Goal: Transaction & Acquisition: Purchase product/service

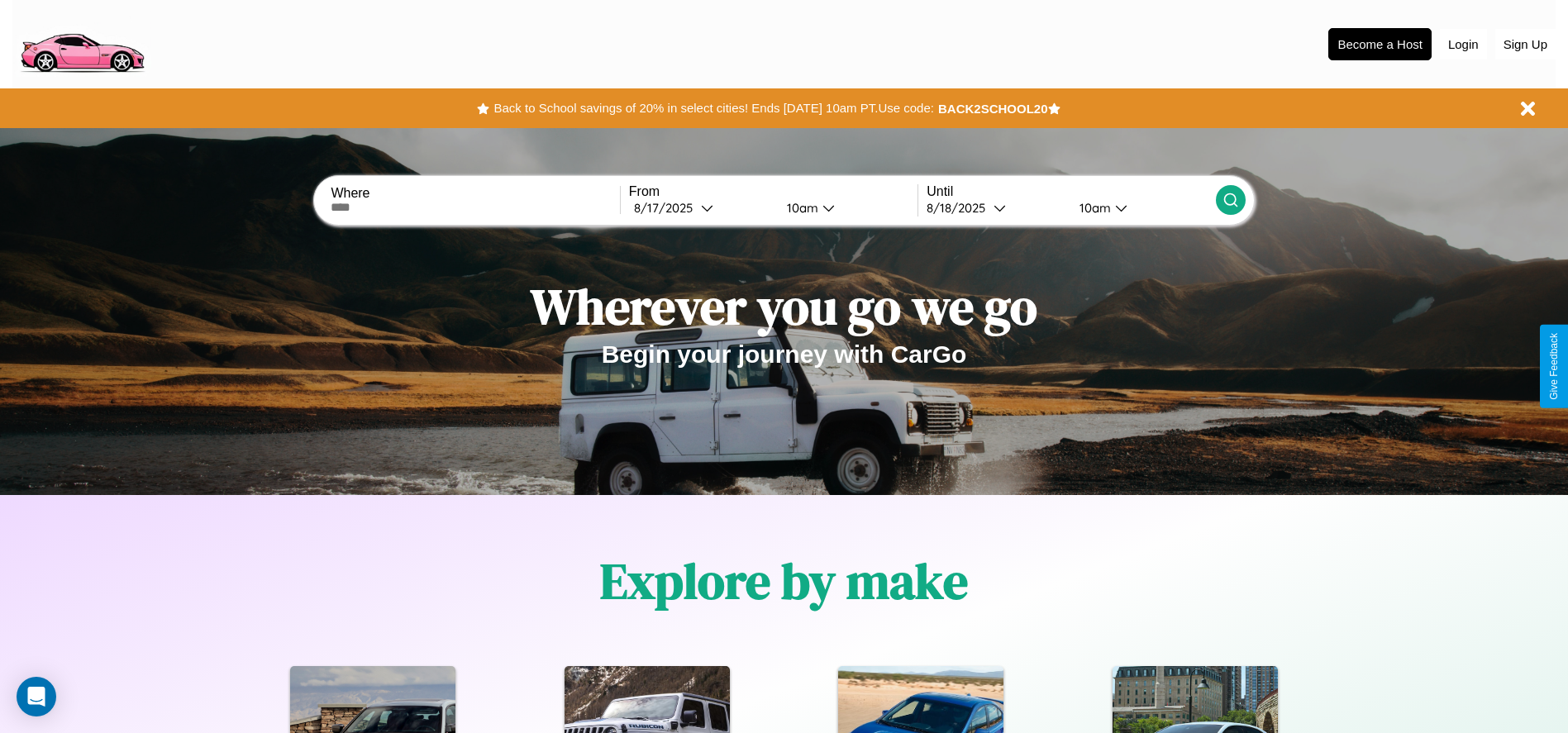
click at [475, 208] on input "text" at bounding box center [474, 208] width 288 height 13
type input "**********"
click at [701, 208] on icon at bounding box center [706, 208] width 12 height 12
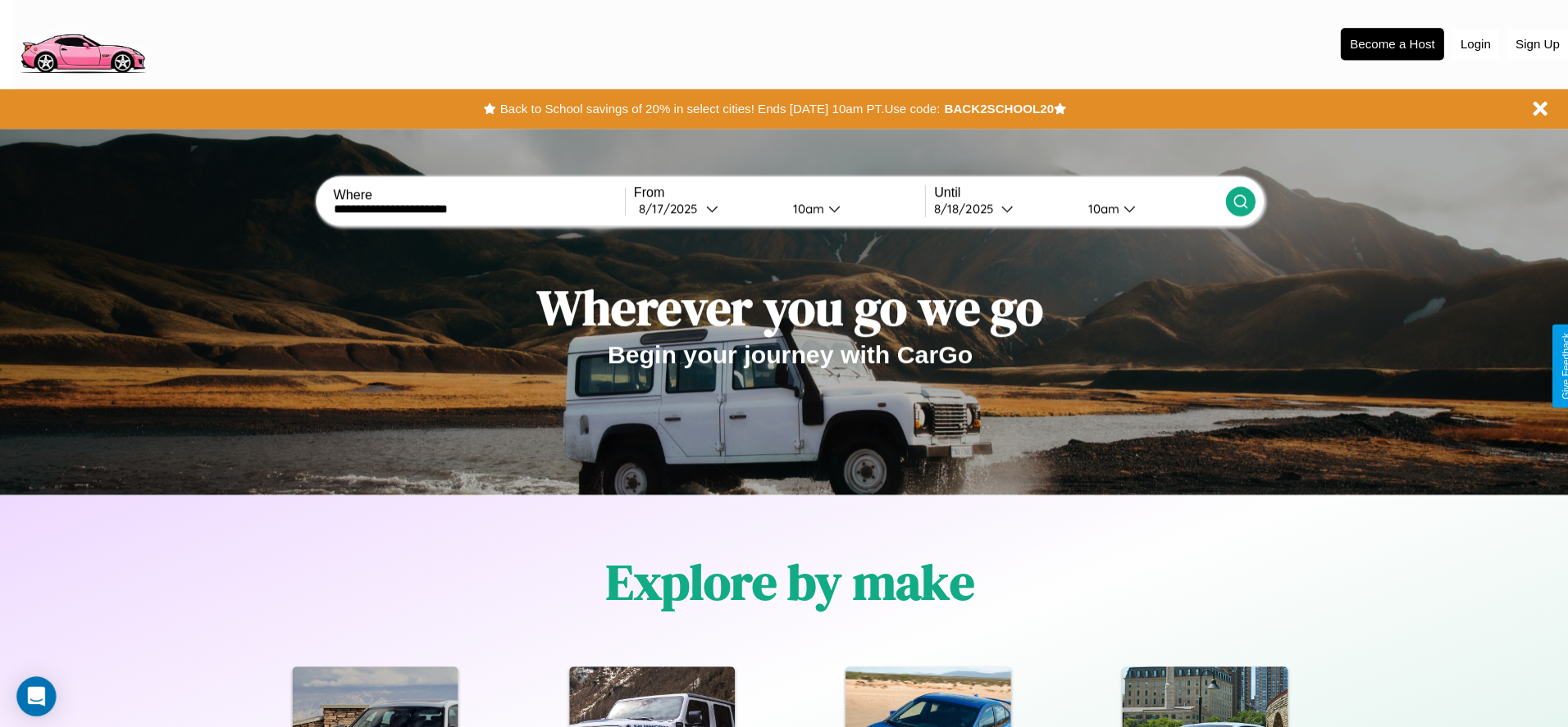
select select "*"
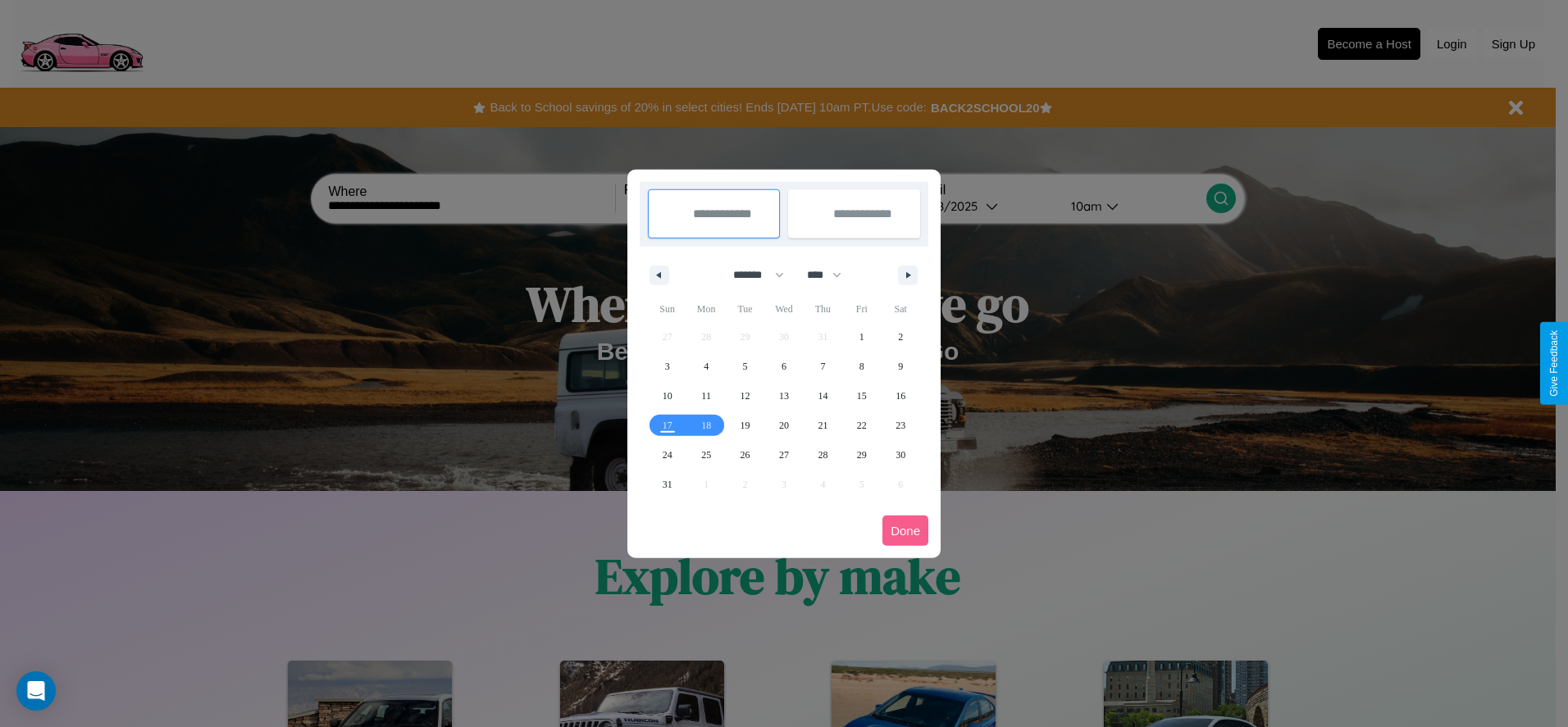
click at [751, 275] on select "******* ******** ***** ***** *** **** **** ****** ********* ******* ******** **…" at bounding box center [756, 275] width 70 height 27
drag, startPoint x: 832, startPoint y: 275, endPoint x: 784, endPoint y: 329, distance: 72.2
click at [832, 275] on select "**** **** **** **** **** **** **** **** **** **** **** **** **** **** **** ****…" at bounding box center [824, 275] width 49 height 27
select select "****"
click at [745, 396] on span "11" at bounding box center [745, 396] width 9 height 29
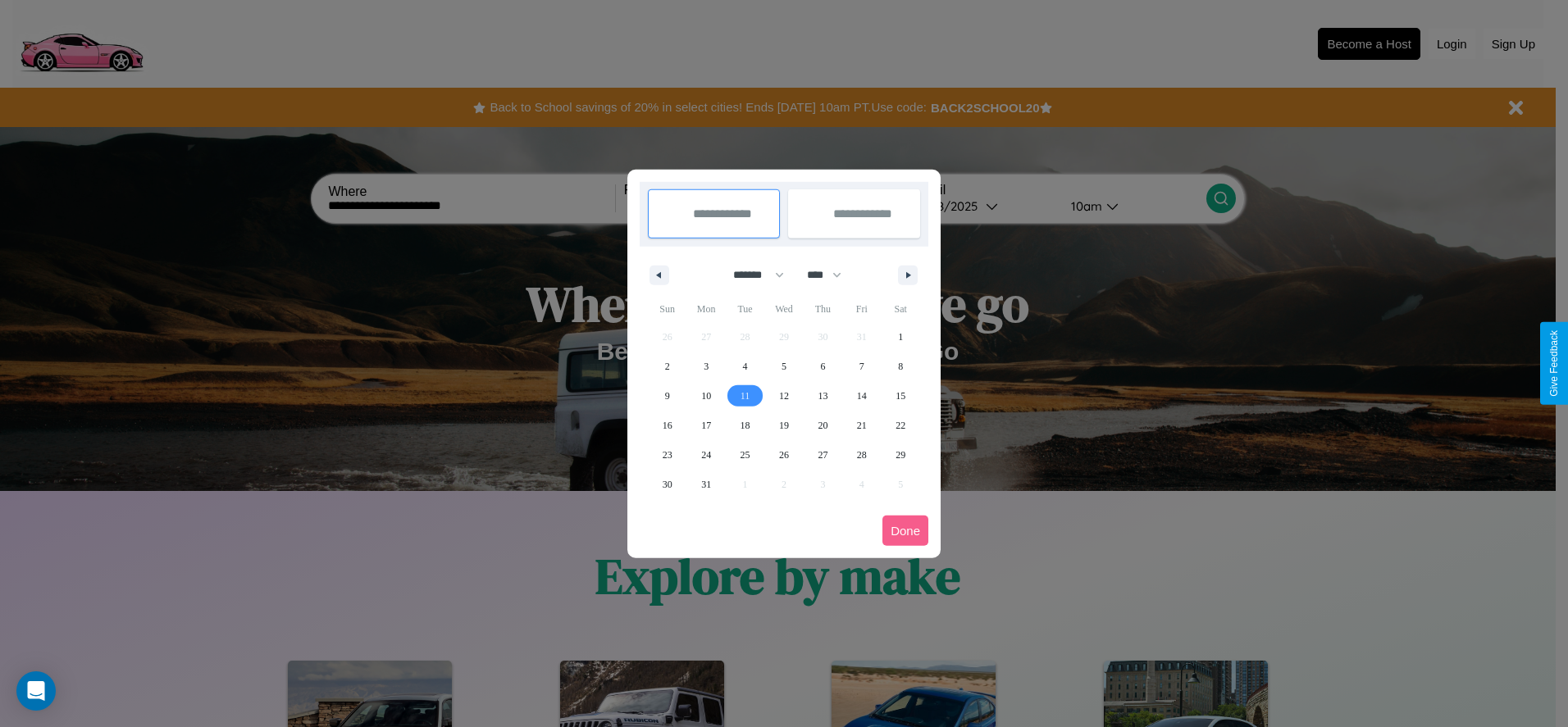
type input "**********"
click at [783, 396] on span "12" at bounding box center [784, 396] width 9 height 29
type input "**********"
click at [906, 531] on button "Done" at bounding box center [905, 531] width 46 height 30
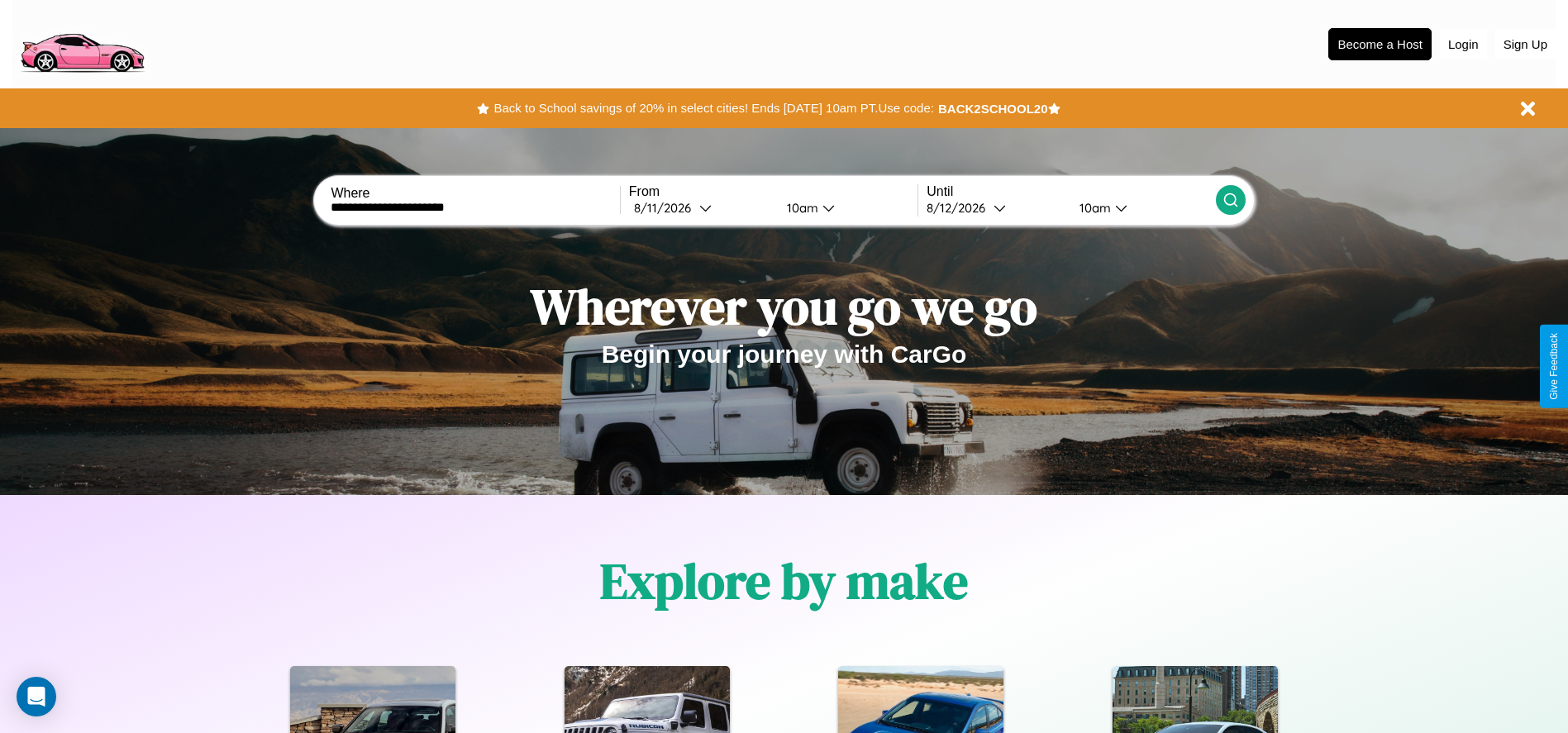
click at [1230, 200] on icon at bounding box center [1230, 199] width 16 height 16
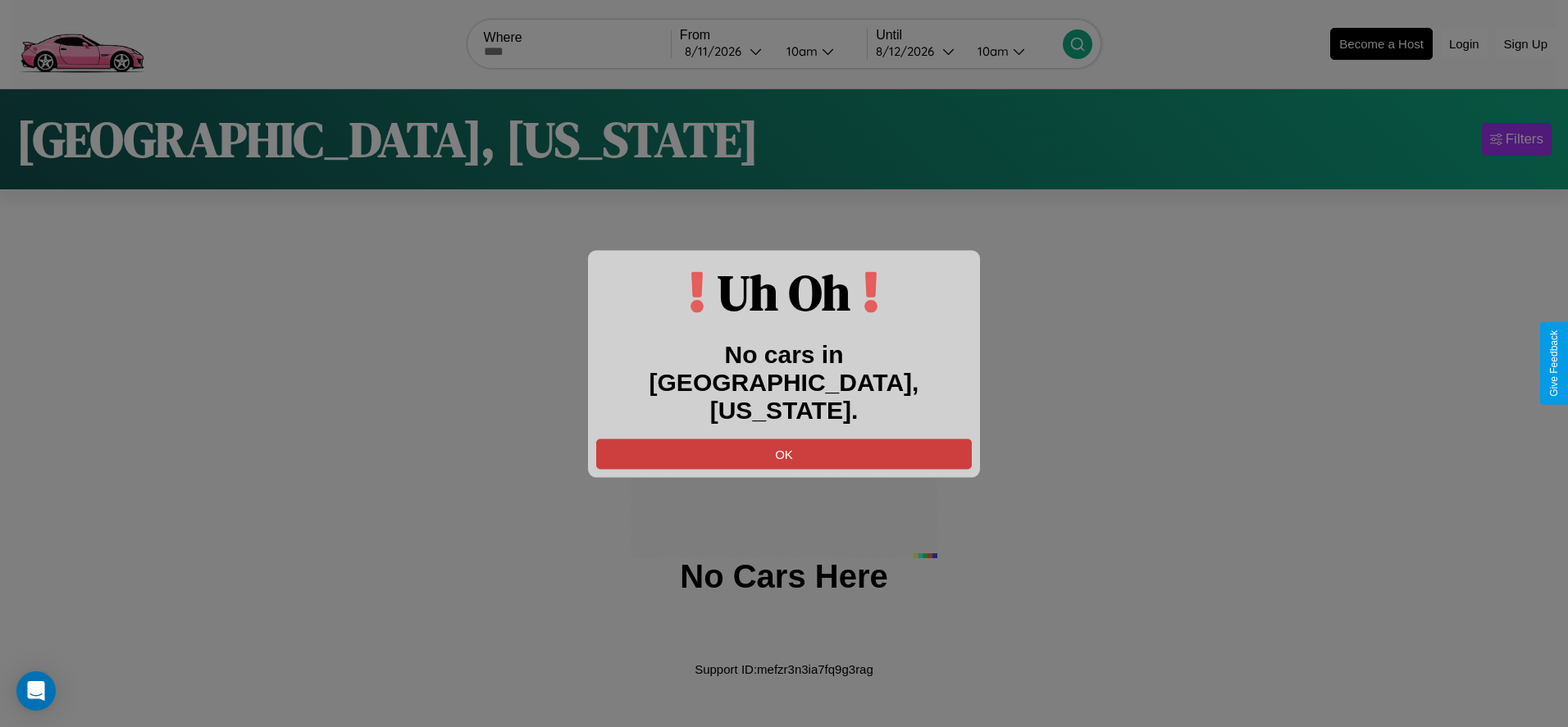
click at [784, 439] on button "OK" at bounding box center [784, 454] width 376 height 30
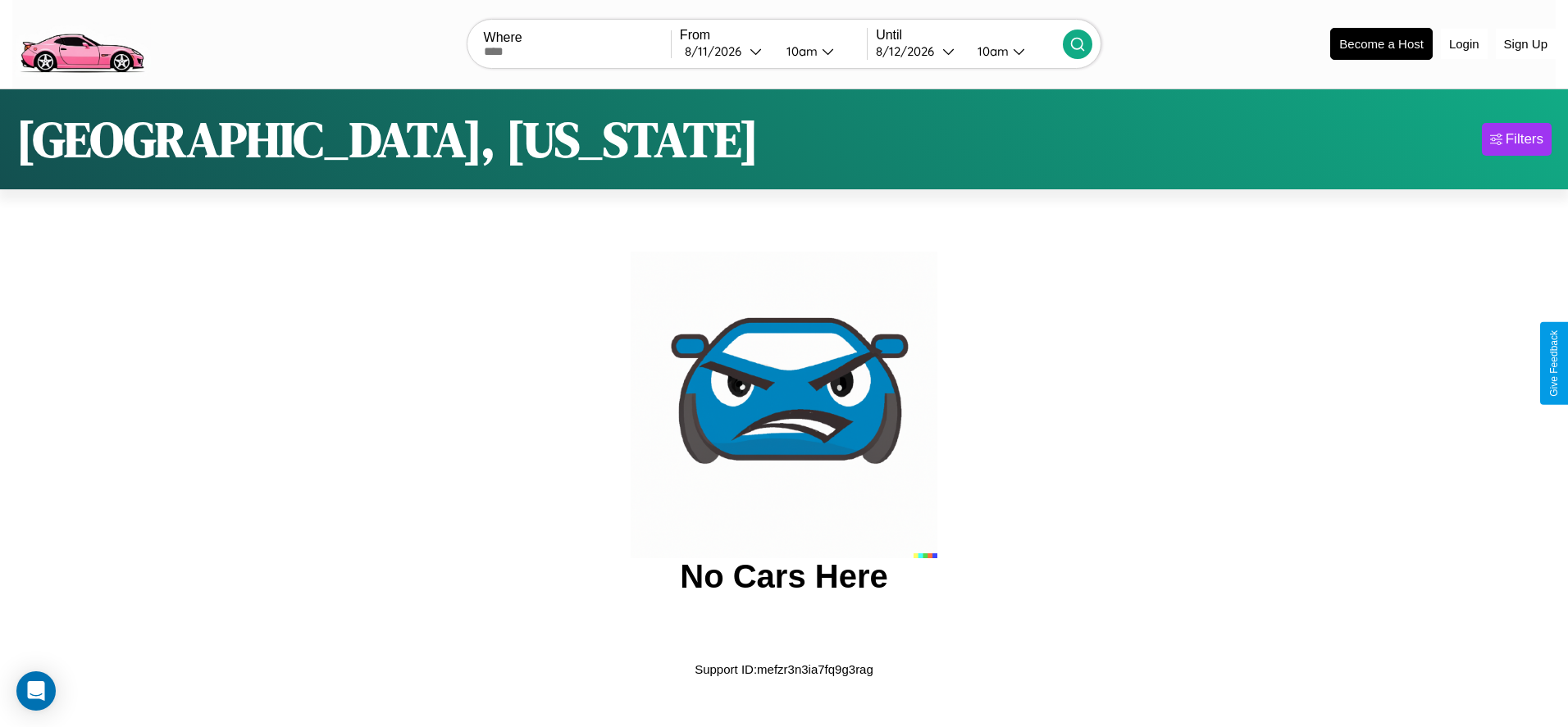
click at [81, 42] on img at bounding box center [81, 42] width 139 height 69
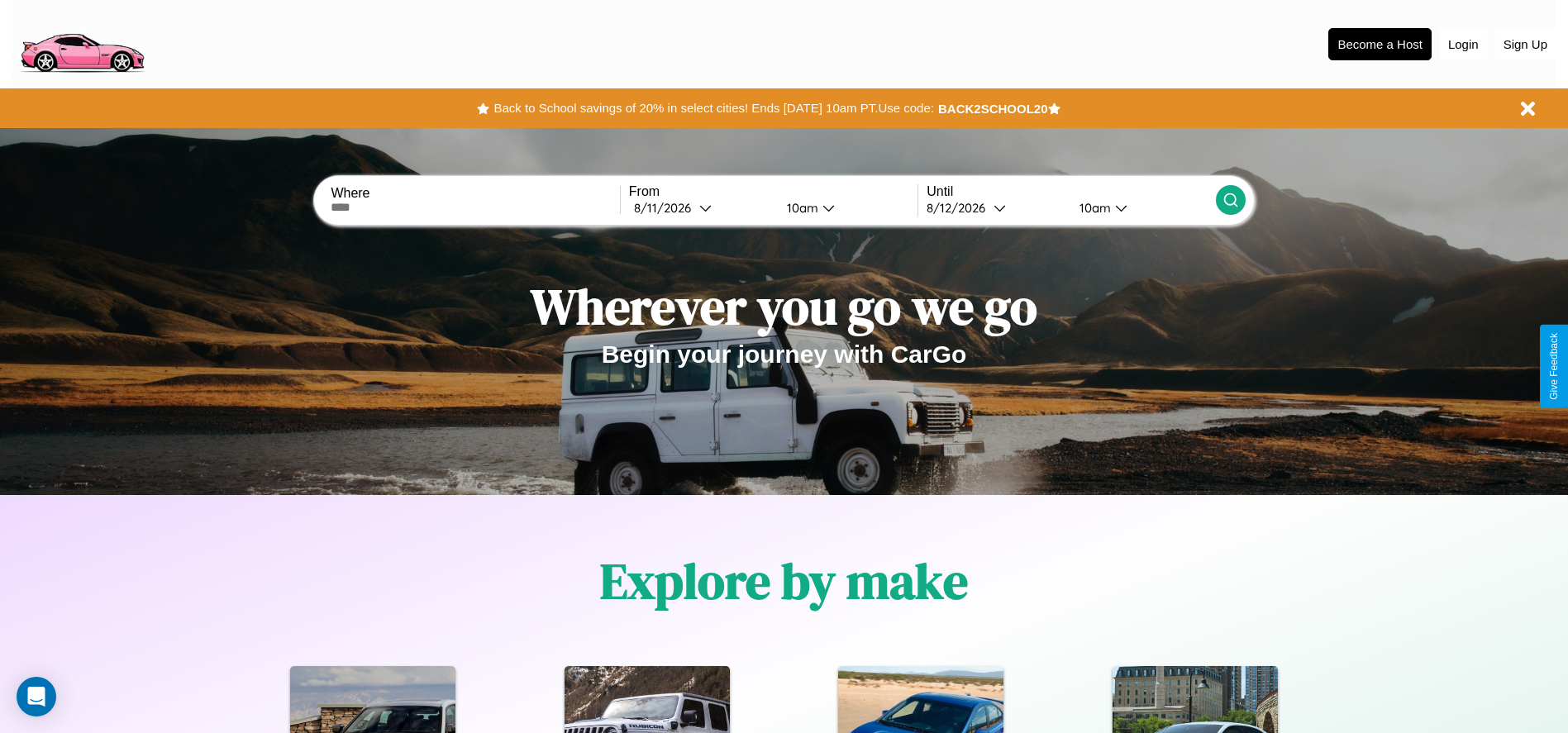
click at [475, 208] on input "text" at bounding box center [474, 208] width 288 height 13
type input "*********"
click at [701, 208] on icon at bounding box center [705, 208] width 12 height 12
select select "*"
select select "****"
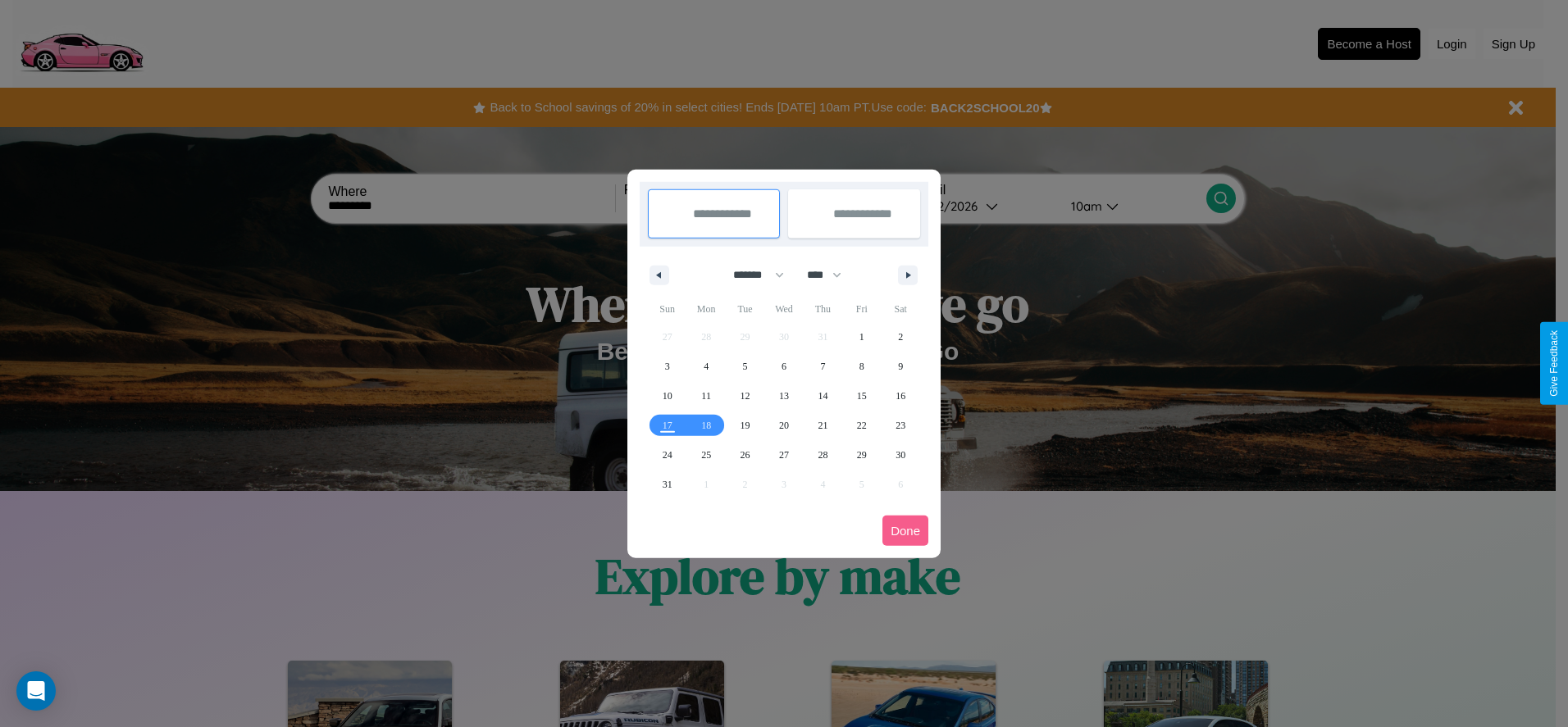
drag, startPoint x: 751, startPoint y: 275, endPoint x: 784, endPoint y: 329, distance: 63.3
click at [751, 275] on select "******* ******** ***** ***** *** **** **** ****** ********* ******* ******** **…" at bounding box center [756, 275] width 70 height 27
click at [783, 454] on span "27" at bounding box center [784, 454] width 9 height 29
type input "**********"
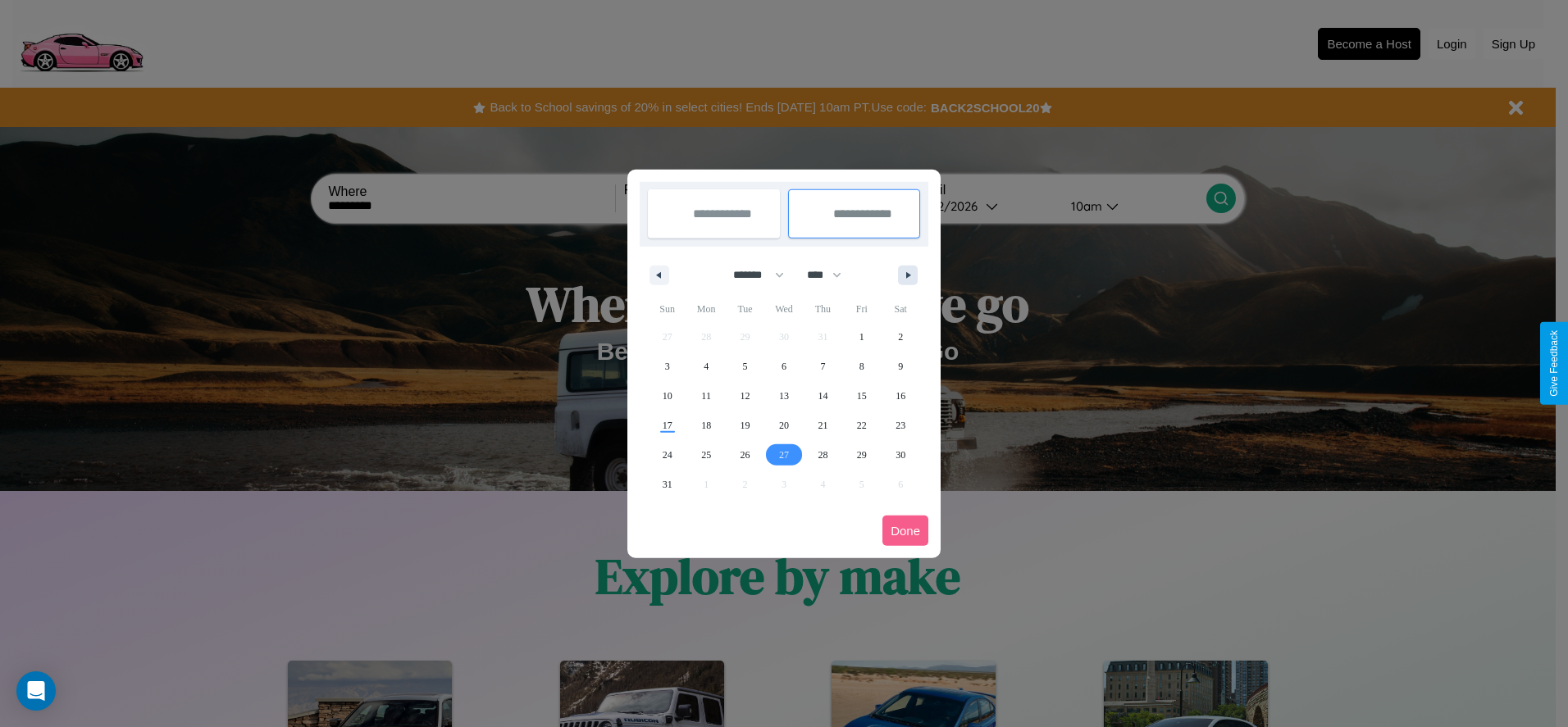
click at [908, 275] on icon "button" at bounding box center [911, 275] width 9 height 7
select select "*"
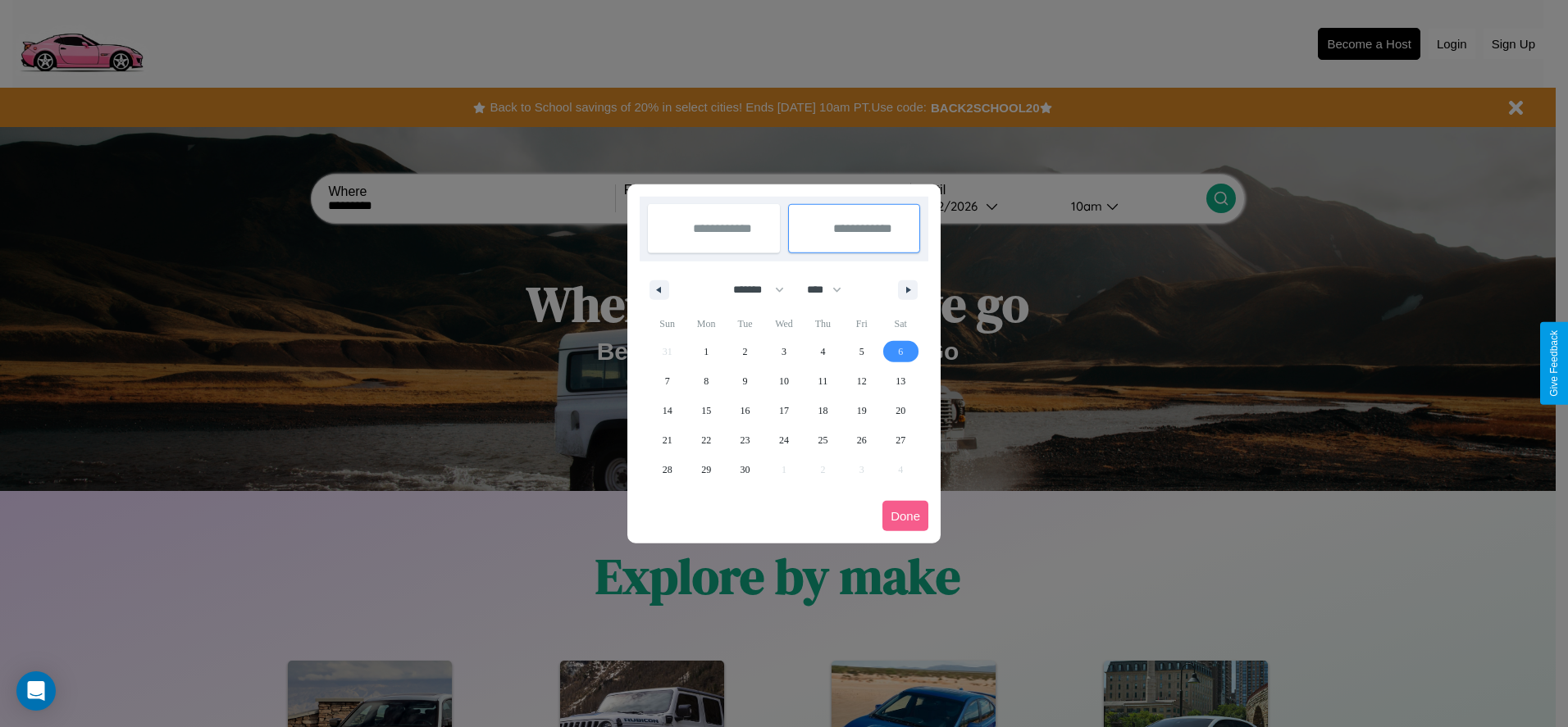
click at [901, 351] on span "6" at bounding box center [900, 351] width 5 height 29
type input "**********"
select select "*"
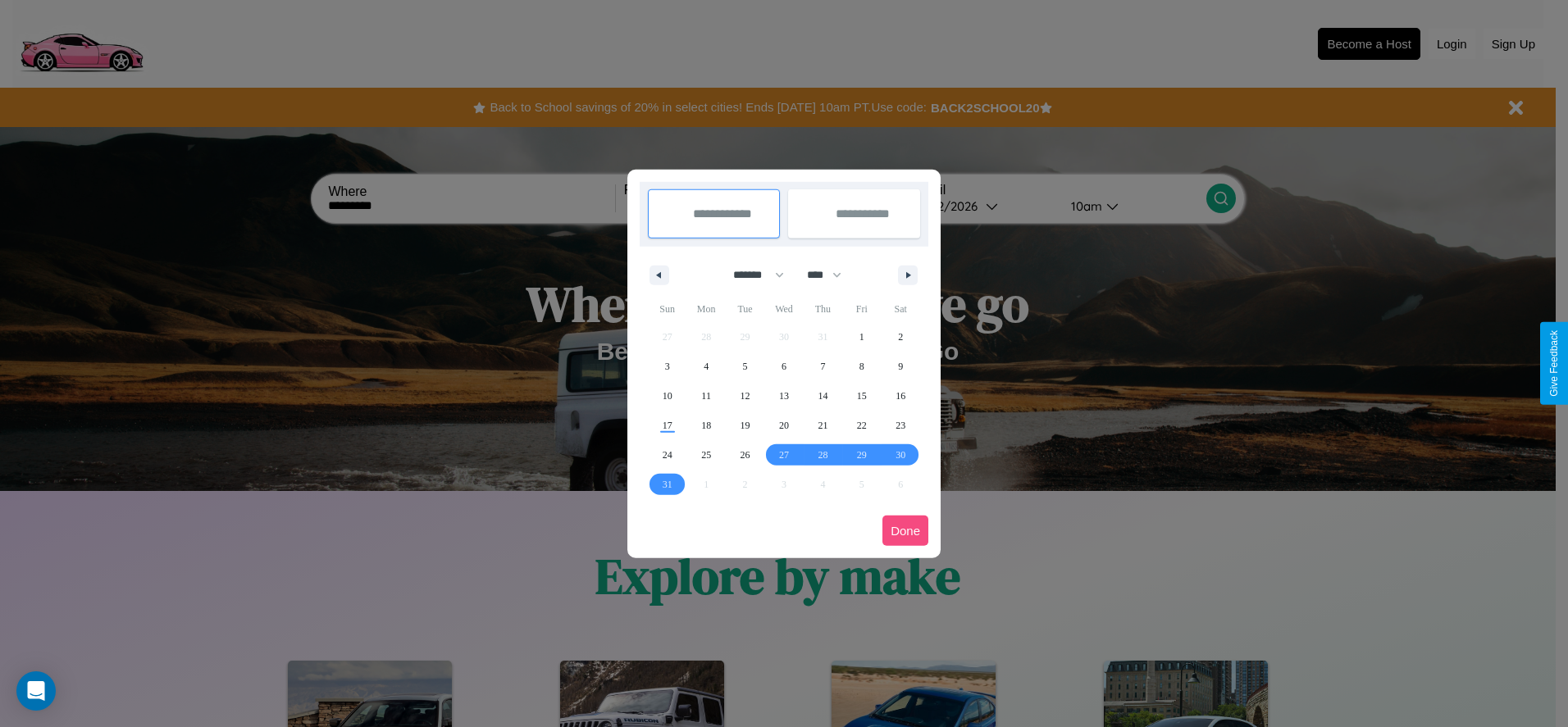
click at [906, 531] on button "Done" at bounding box center [905, 531] width 46 height 30
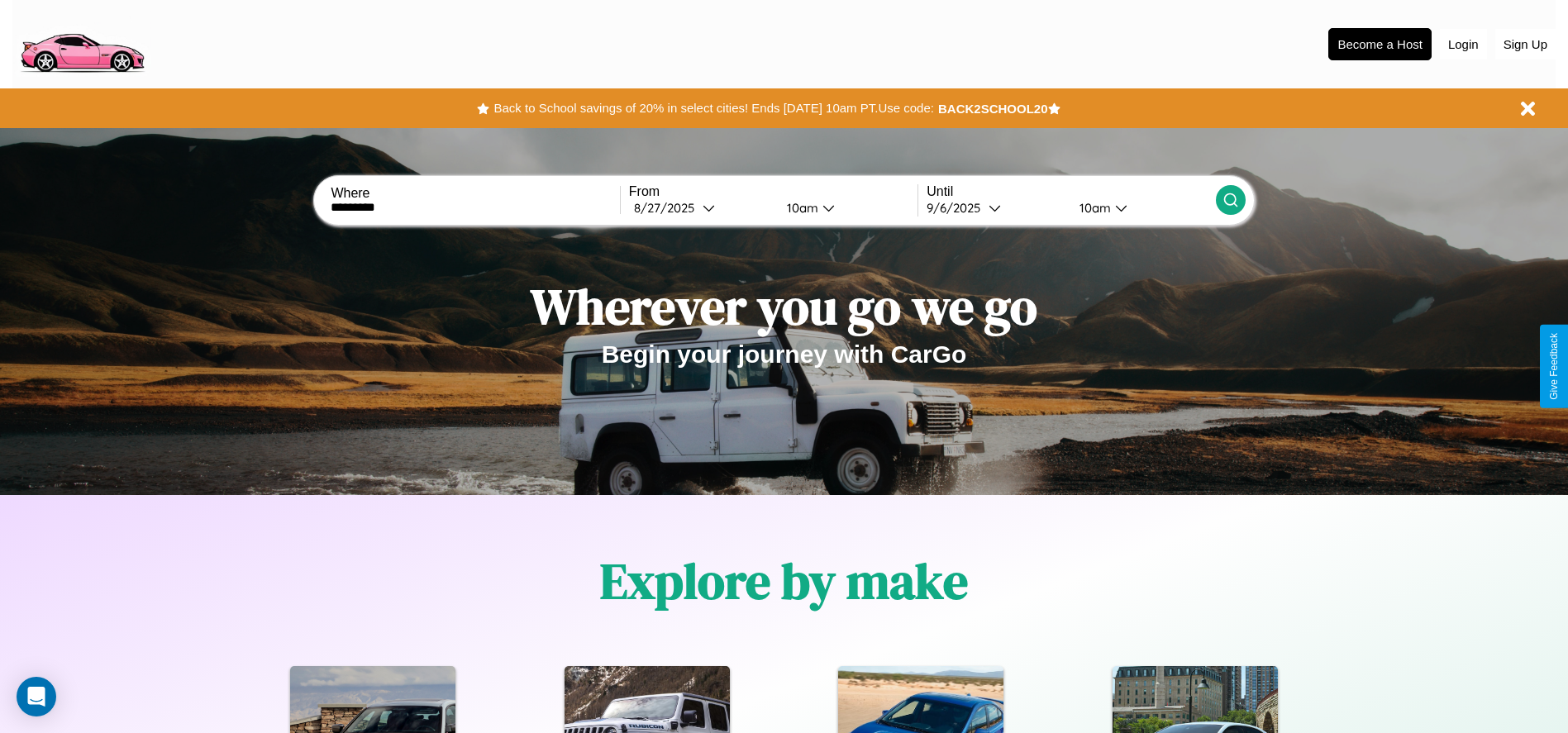
click at [1230, 200] on icon at bounding box center [1230, 199] width 16 height 16
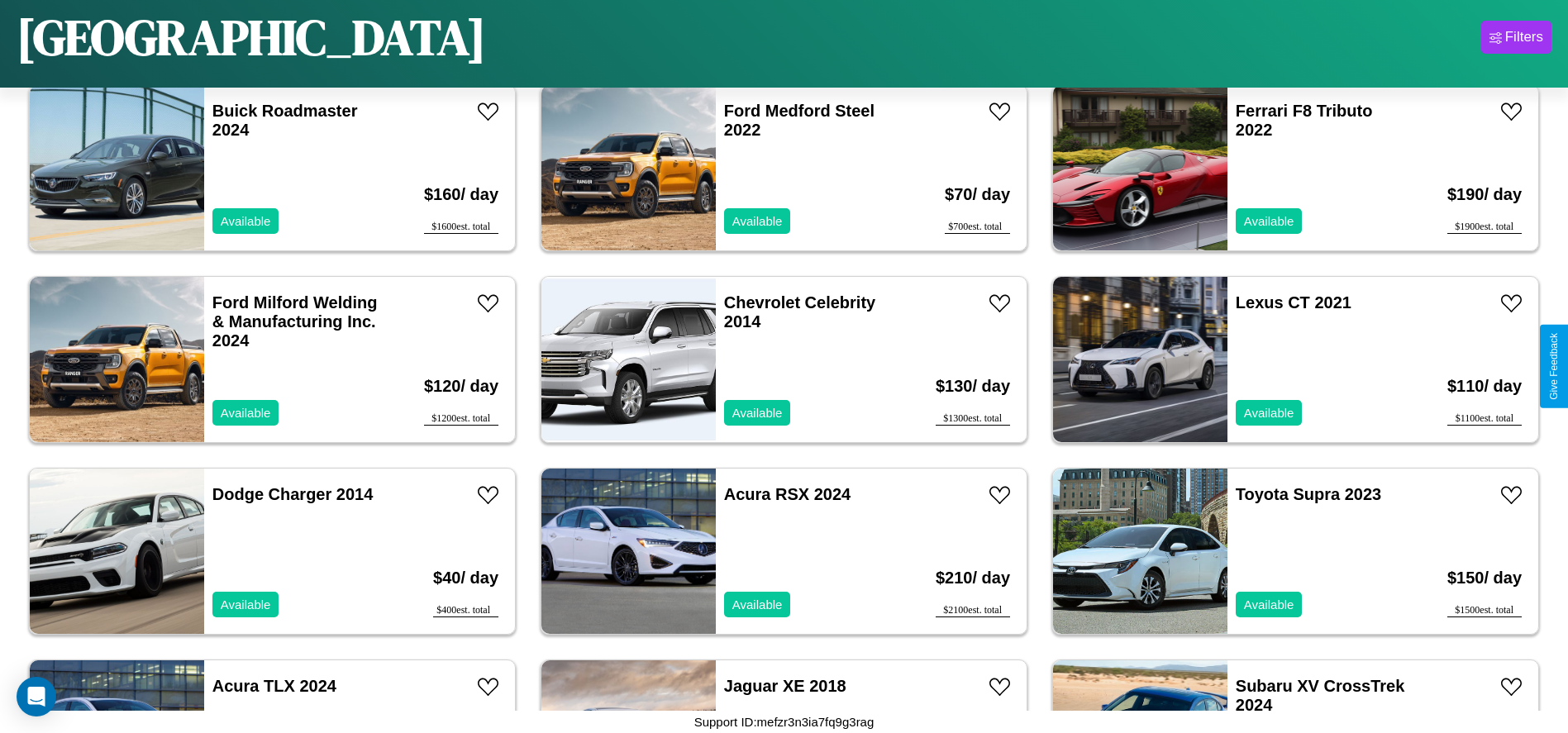
scroll to position [760, 0]
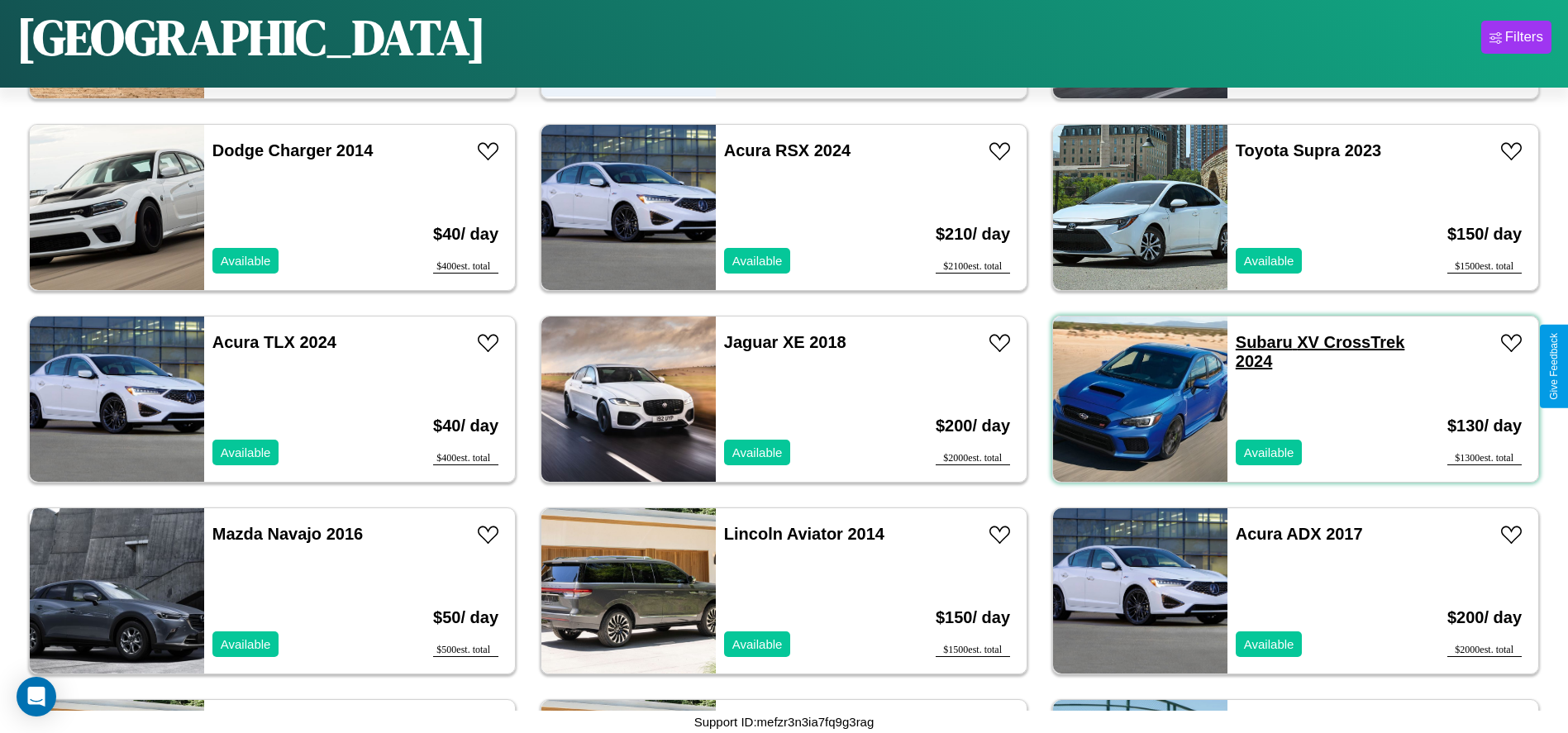
click at [1254, 343] on link "Subaru XV CrossTrek 2024" at bounding box center [1320, 351] width 169 height 37
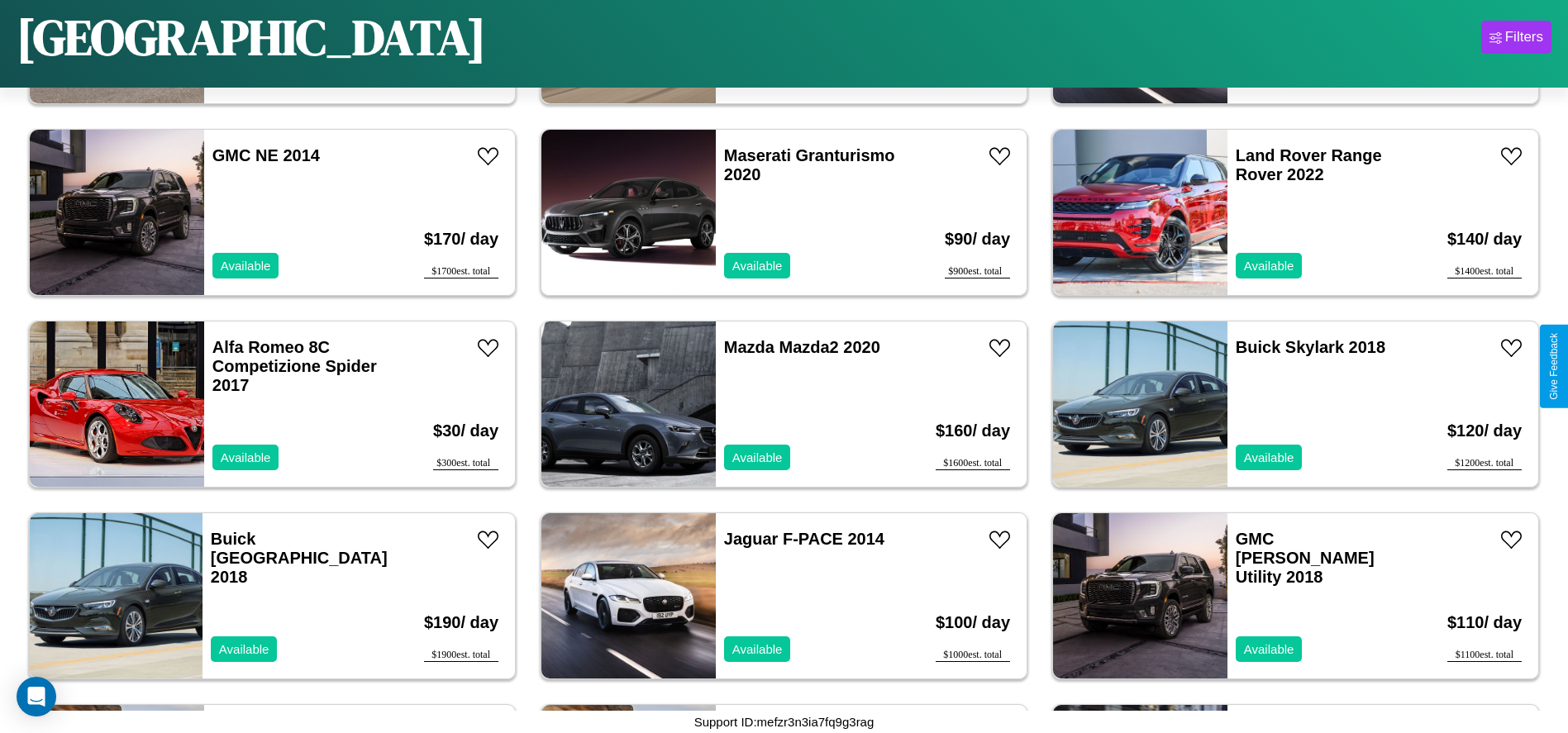
scroll to position [4980, 0]
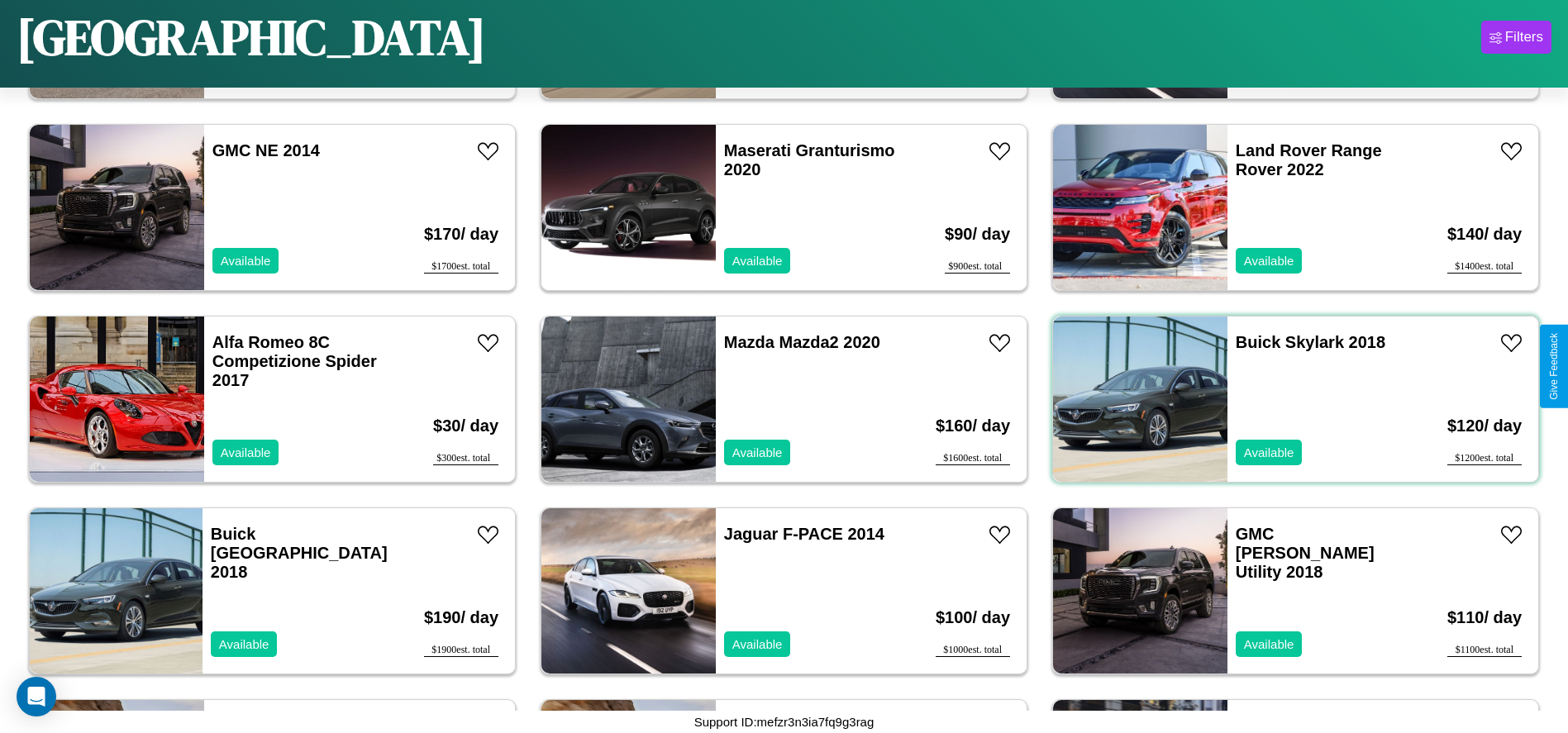
click at [1285, 399] on div "Buick Skylark 2018 Available" at bounding box center [1323, 400] width 191 height 166
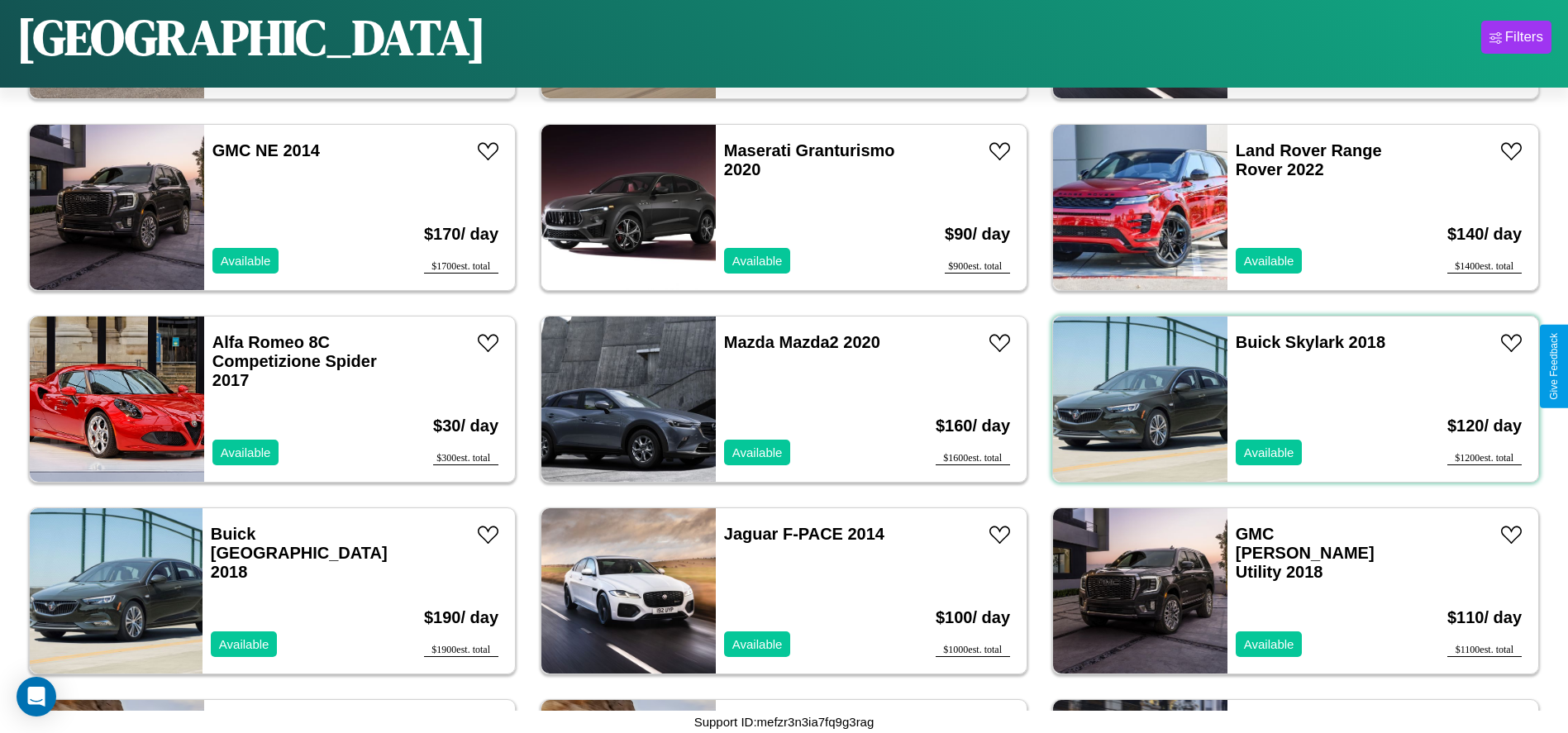
click at [1285, 399] on div "Buick Skylark 2018 Available" at bounding box center [1323, 400] width 191 height 166
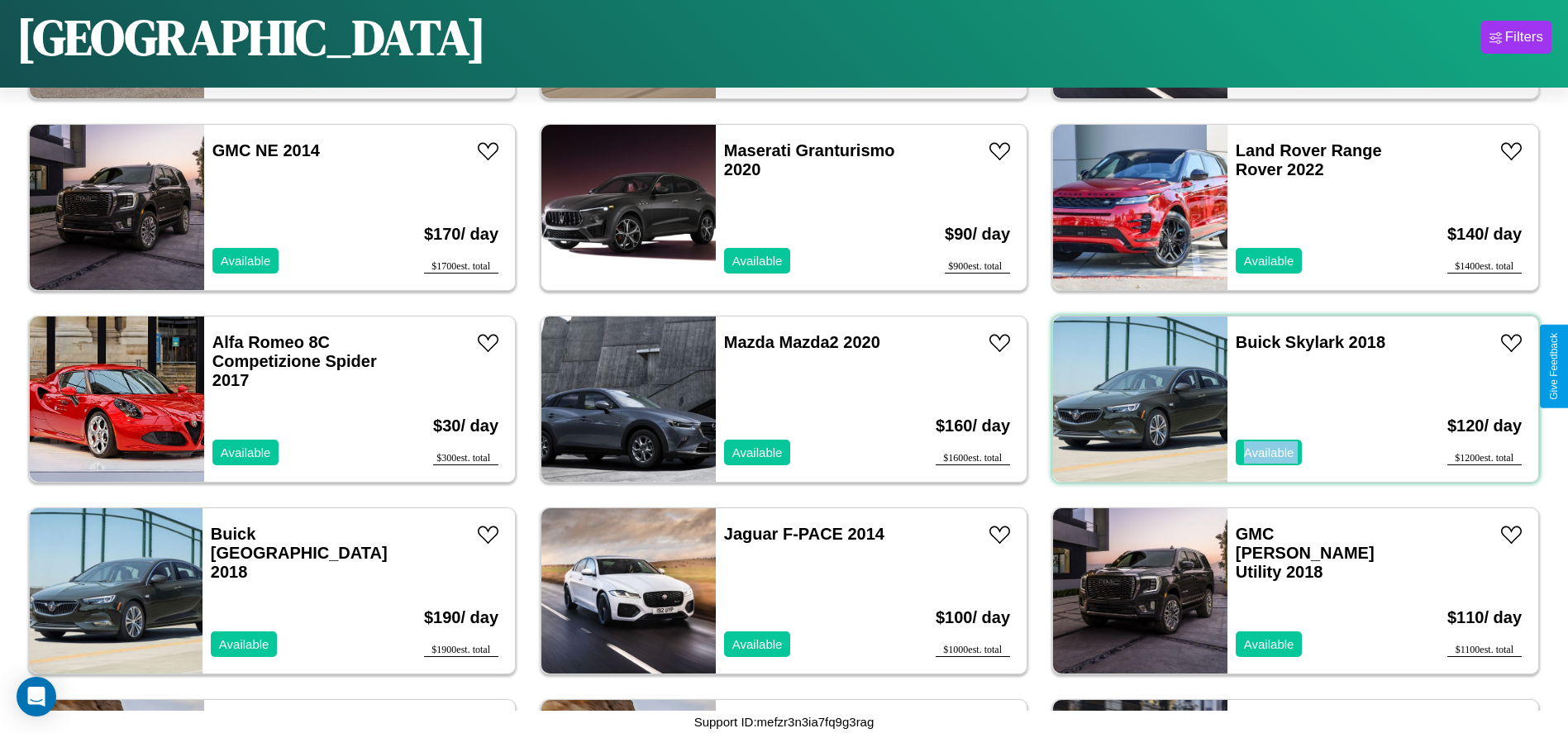
click at [1285, 399] on div "Buick Skylark 2018 Available" at bounding box center [1323, 400] width 191 height 166
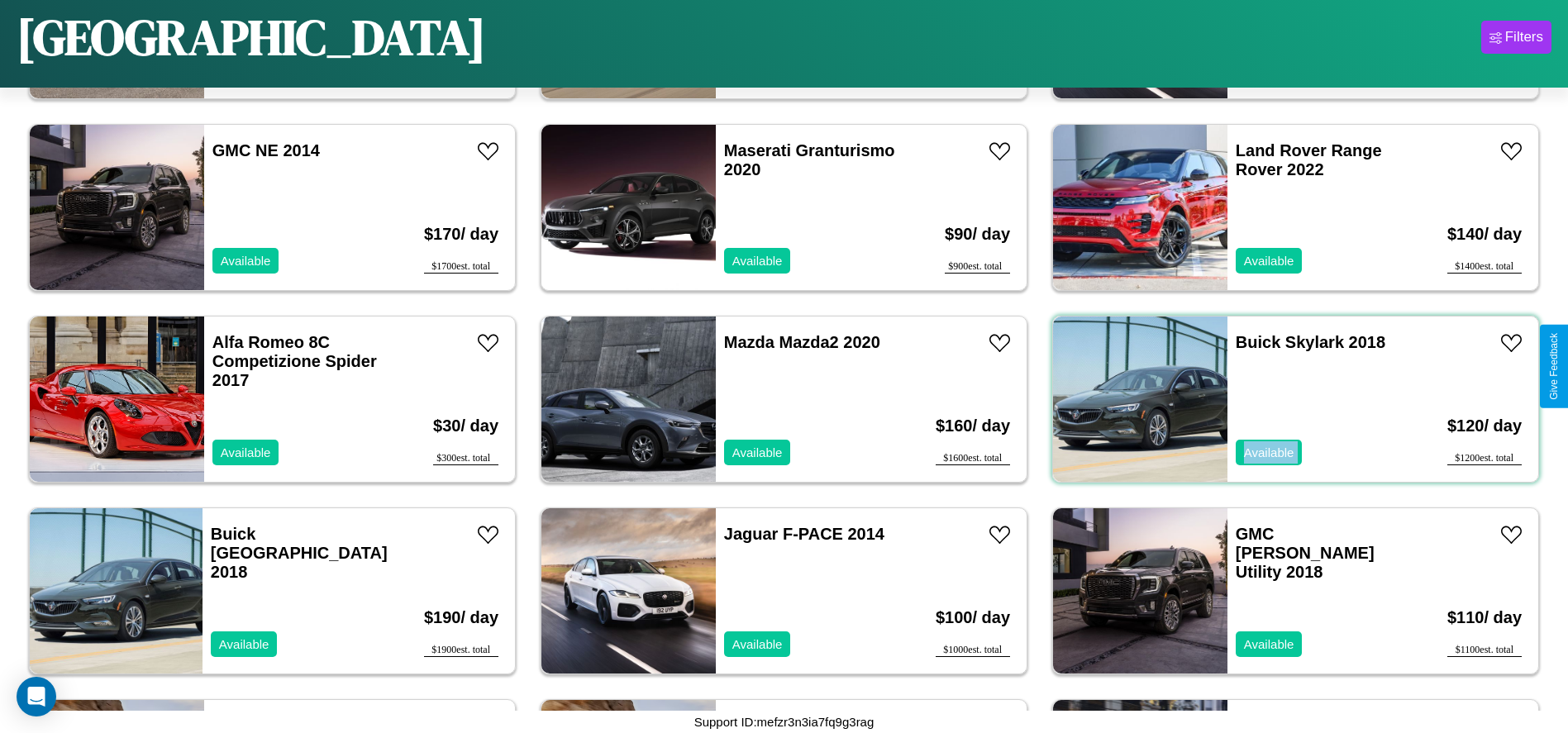
click at [1285, 399] on div "Buick Skylark 2018 Available" at bounding box center [1323, 400] width 191 height 166
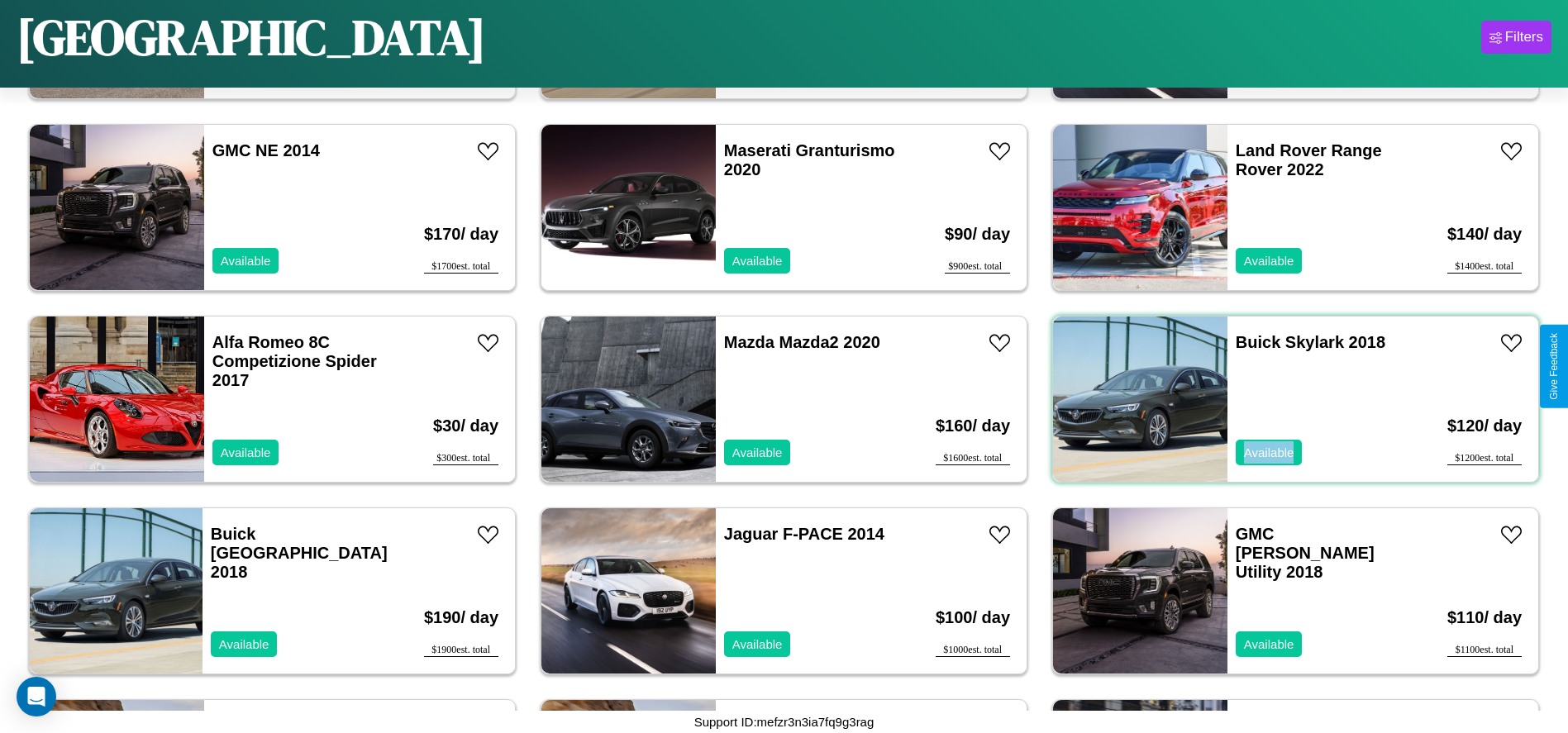
click at [1285, 399] on div "Buick Skylark 2018 Available" at bounding box center [1323, 400] width 191 height 166
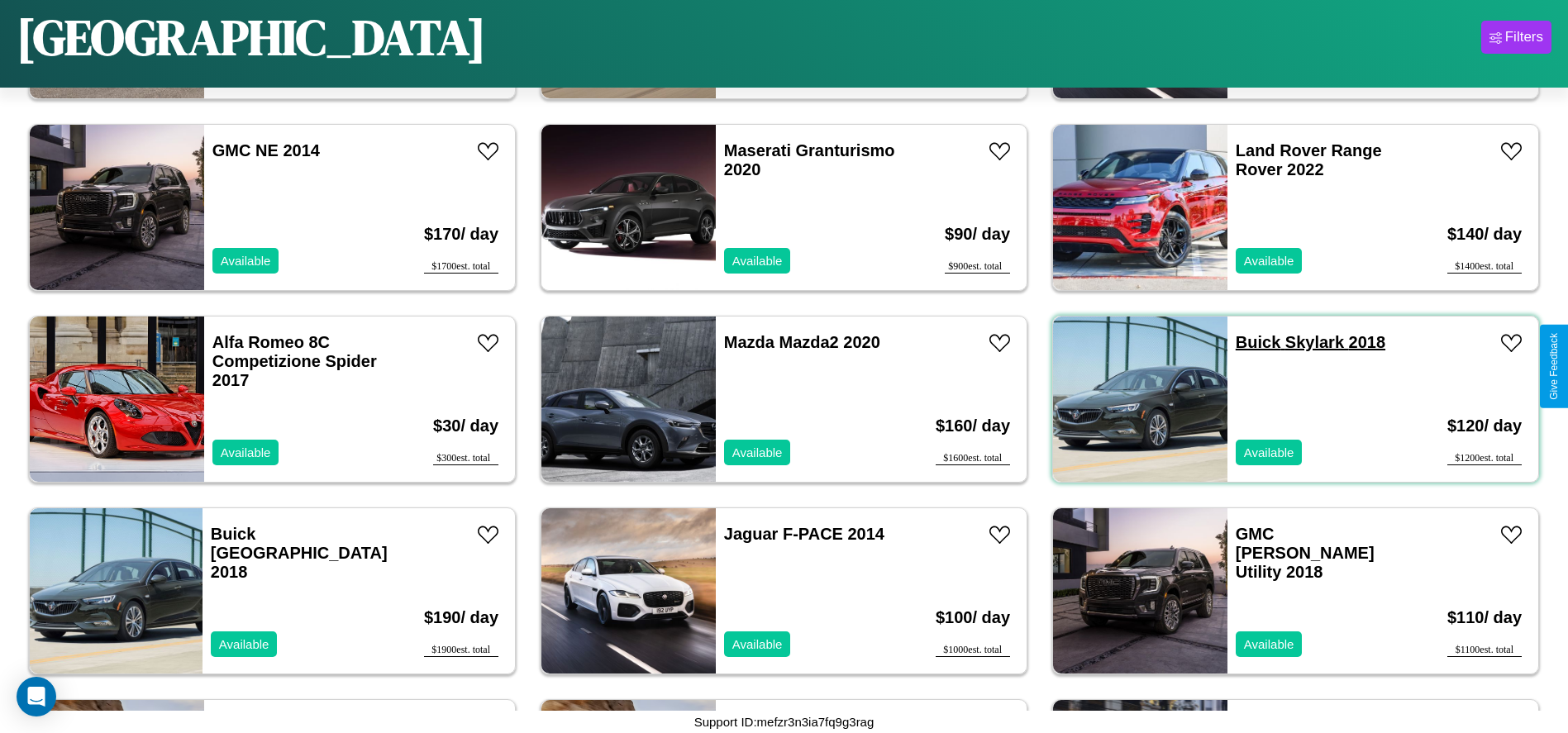
click at [1248, 343] on link "Buick Skylark 2018" at bounding box center [1310, 342] width 149 height 18
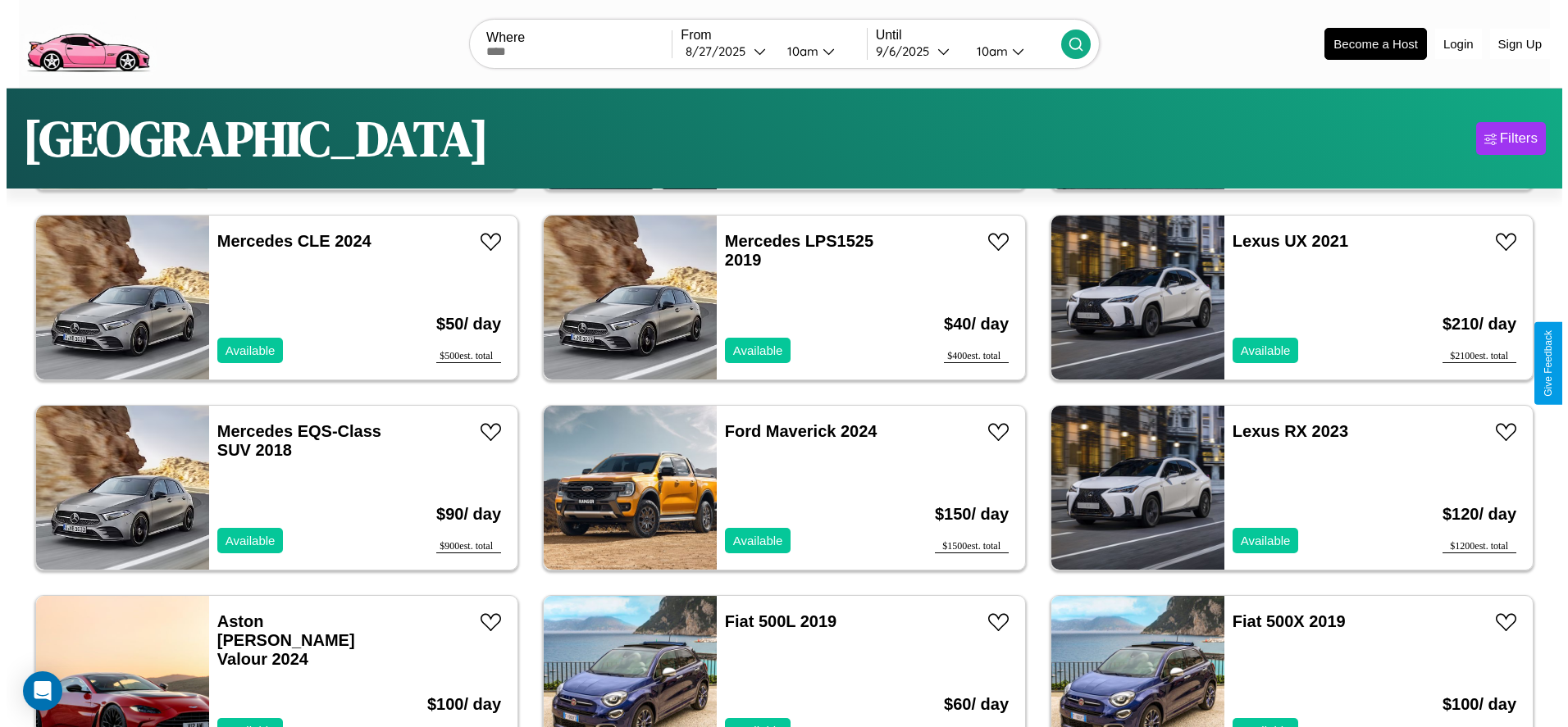
scroll to position [0, 0]
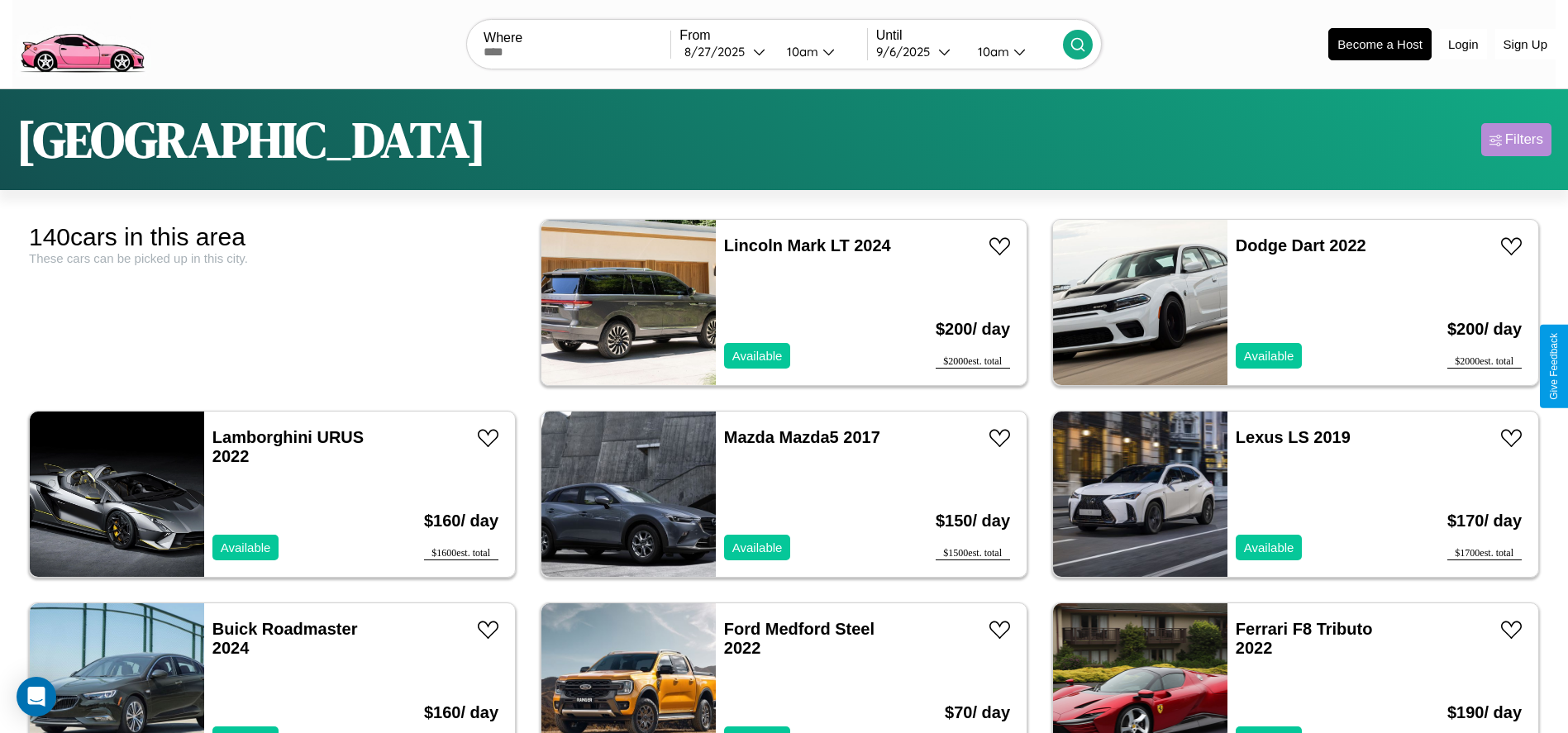
click at [1517, 140] on div "Filters" at bounding box center [1524, 139] width 38 height 16
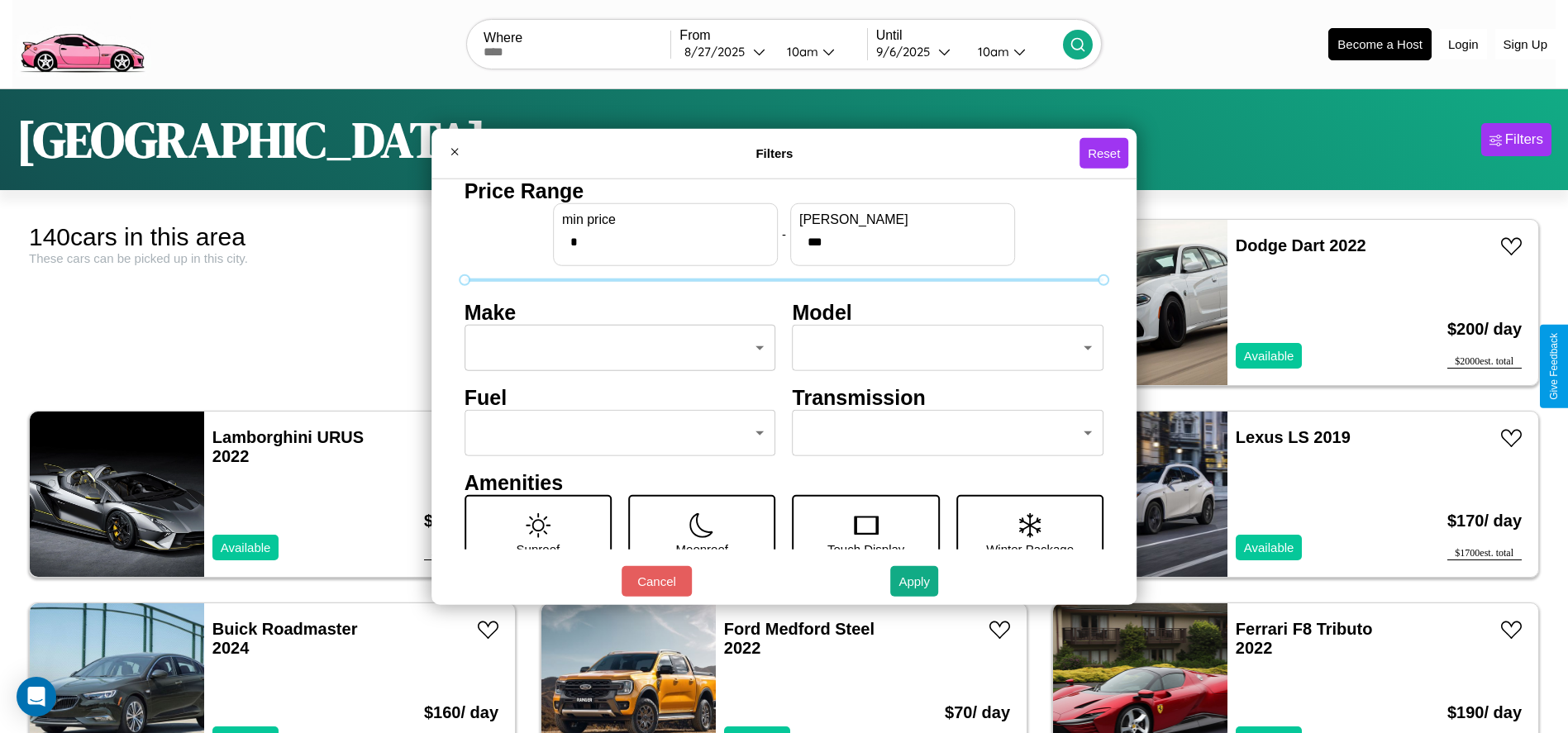
click at [615, 348] on body "CarGo Where From 8 / 27 / 2025 10am Until 9 / 6 / 2025 10am Become a Host Login…" at bounding box center [784, 418] width 1568 height 836
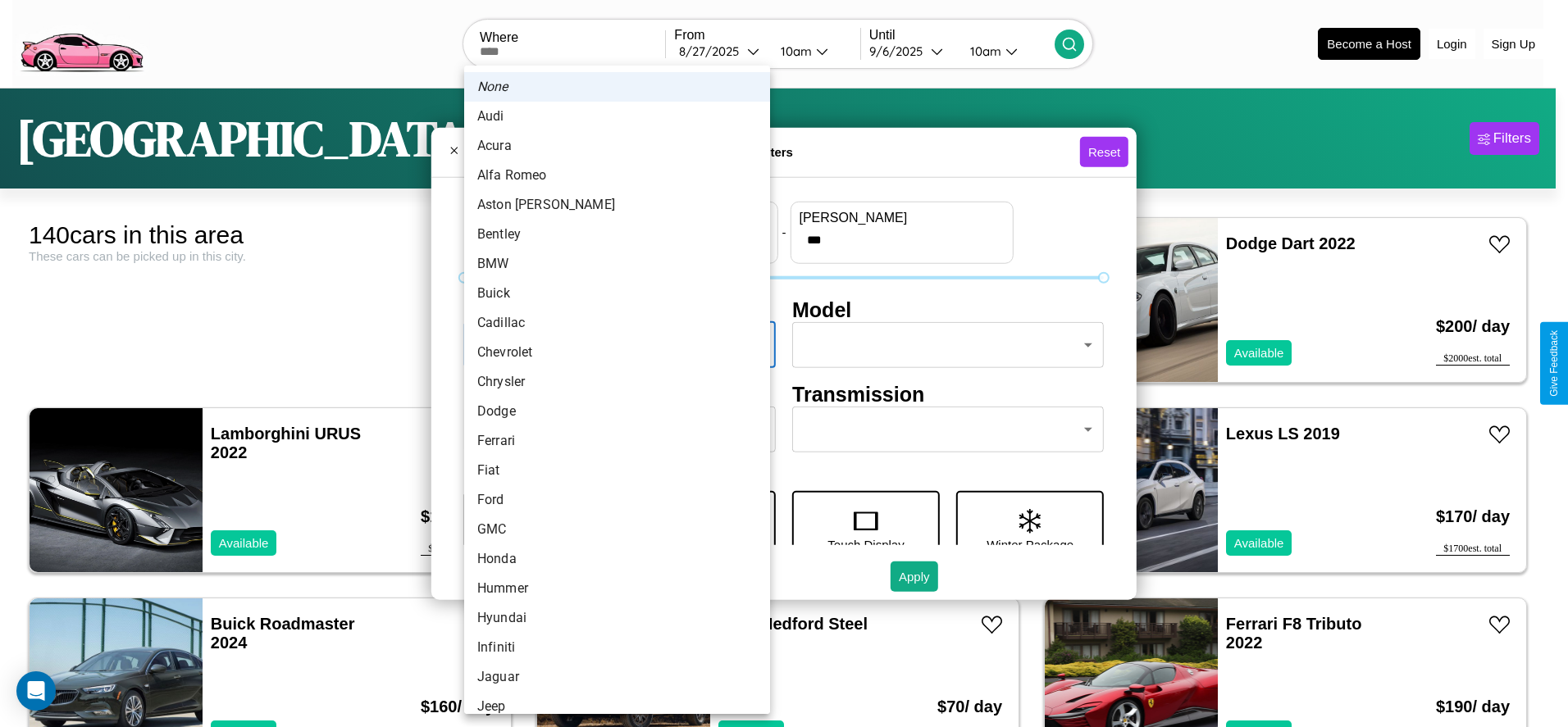
scroll to position [141, 0]
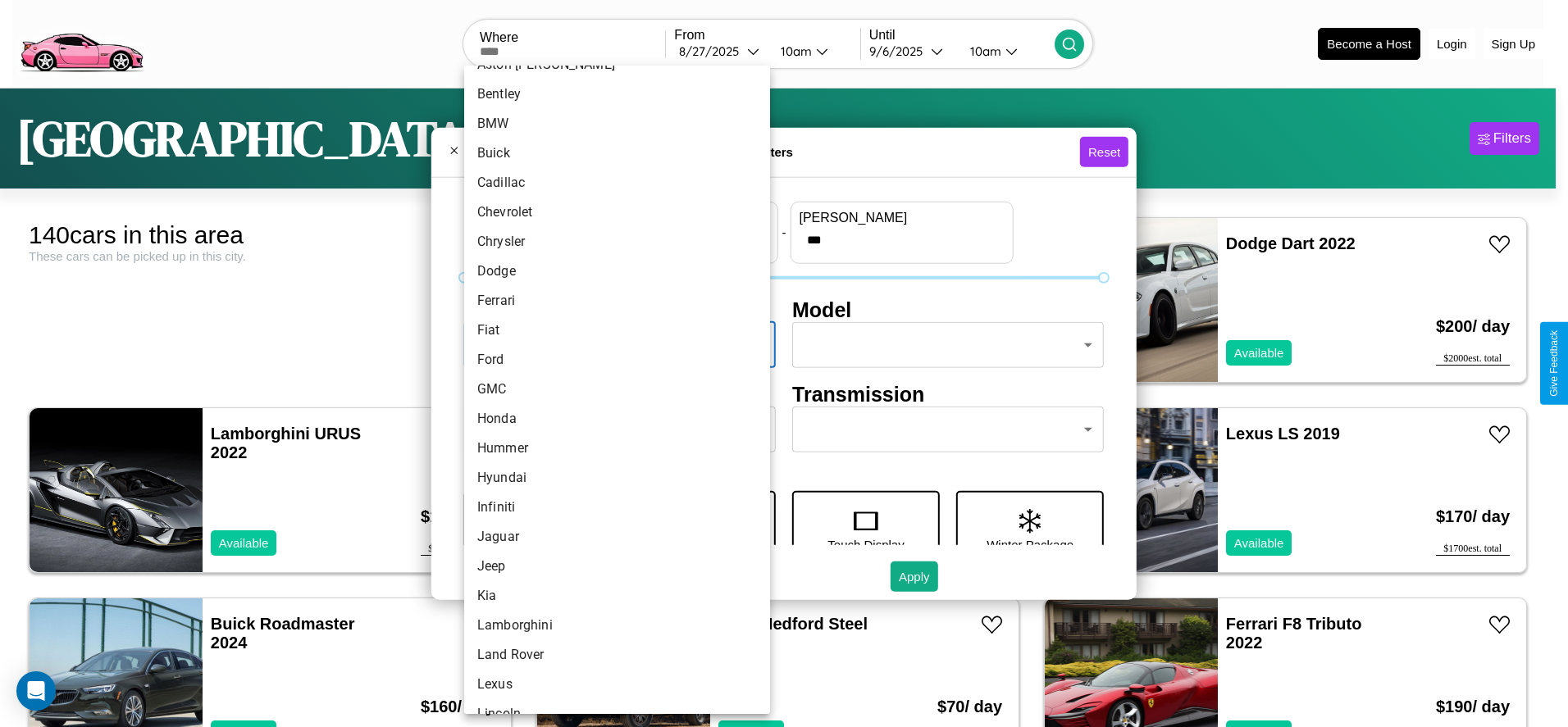
click at [611, 390] on li "GMC" at bounding box center [618, 389] width 306 height 29
type input "***"
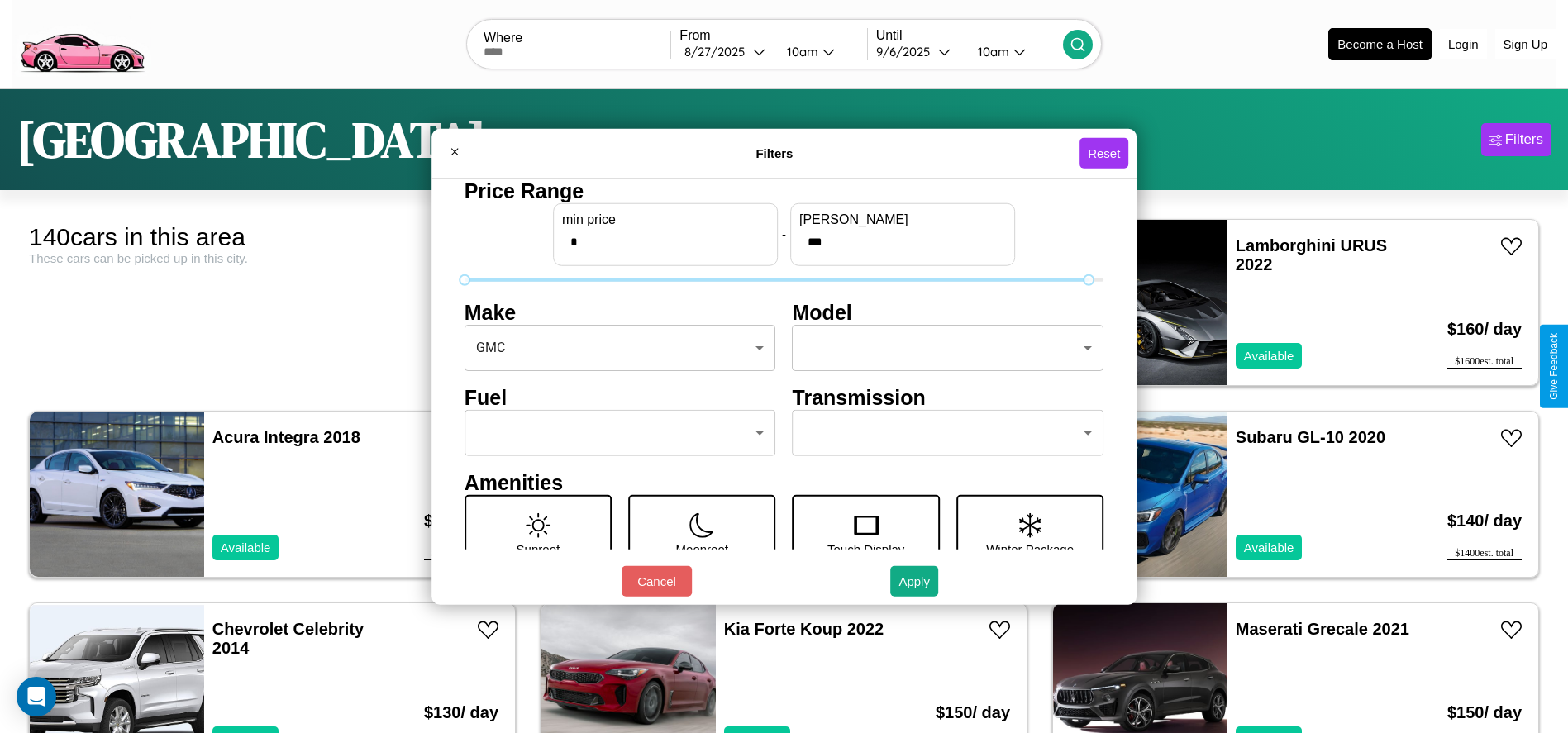
type input "***"
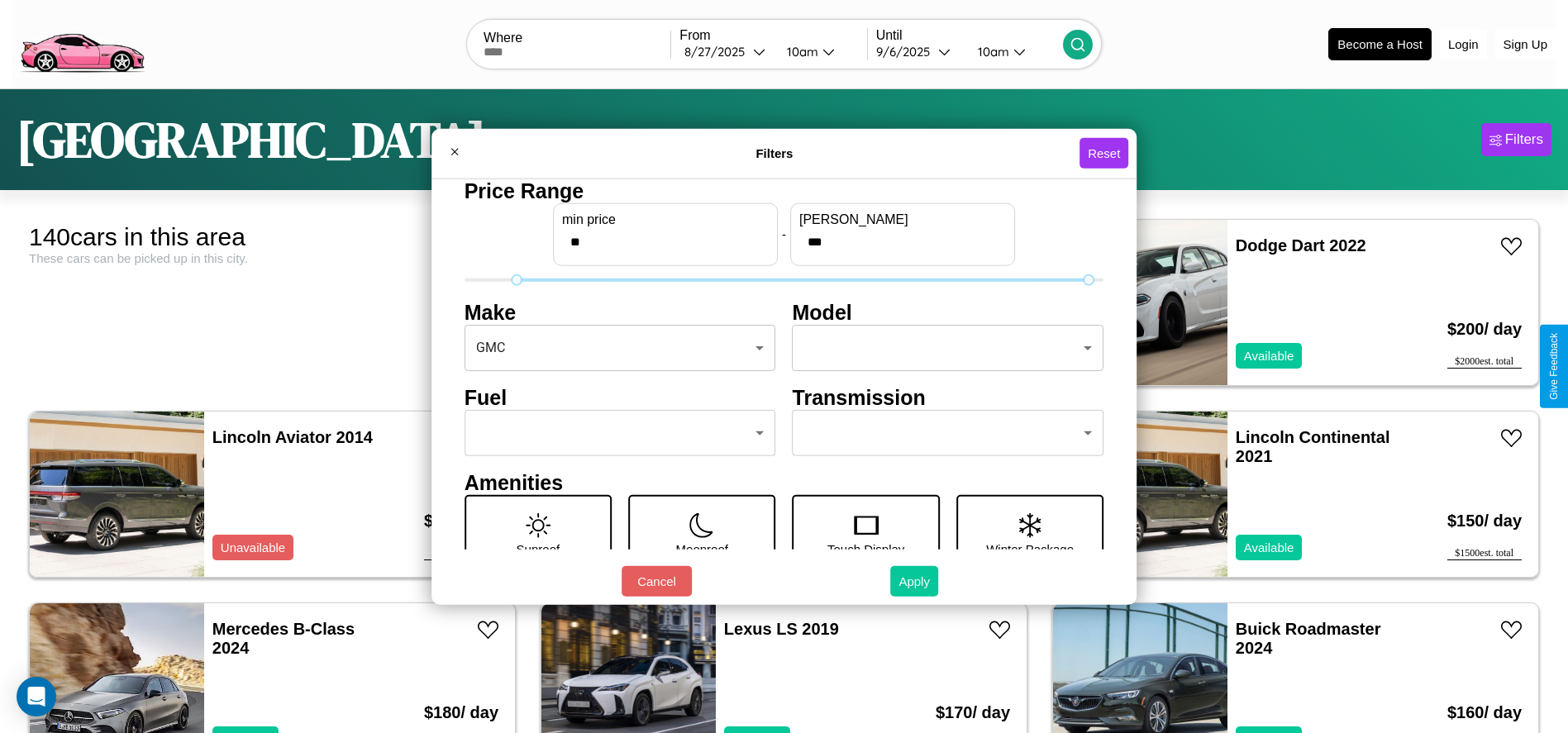
type input "**"
click at [915, 582] on button "Apply" at bounding box center [914, 582] width 48 height 30
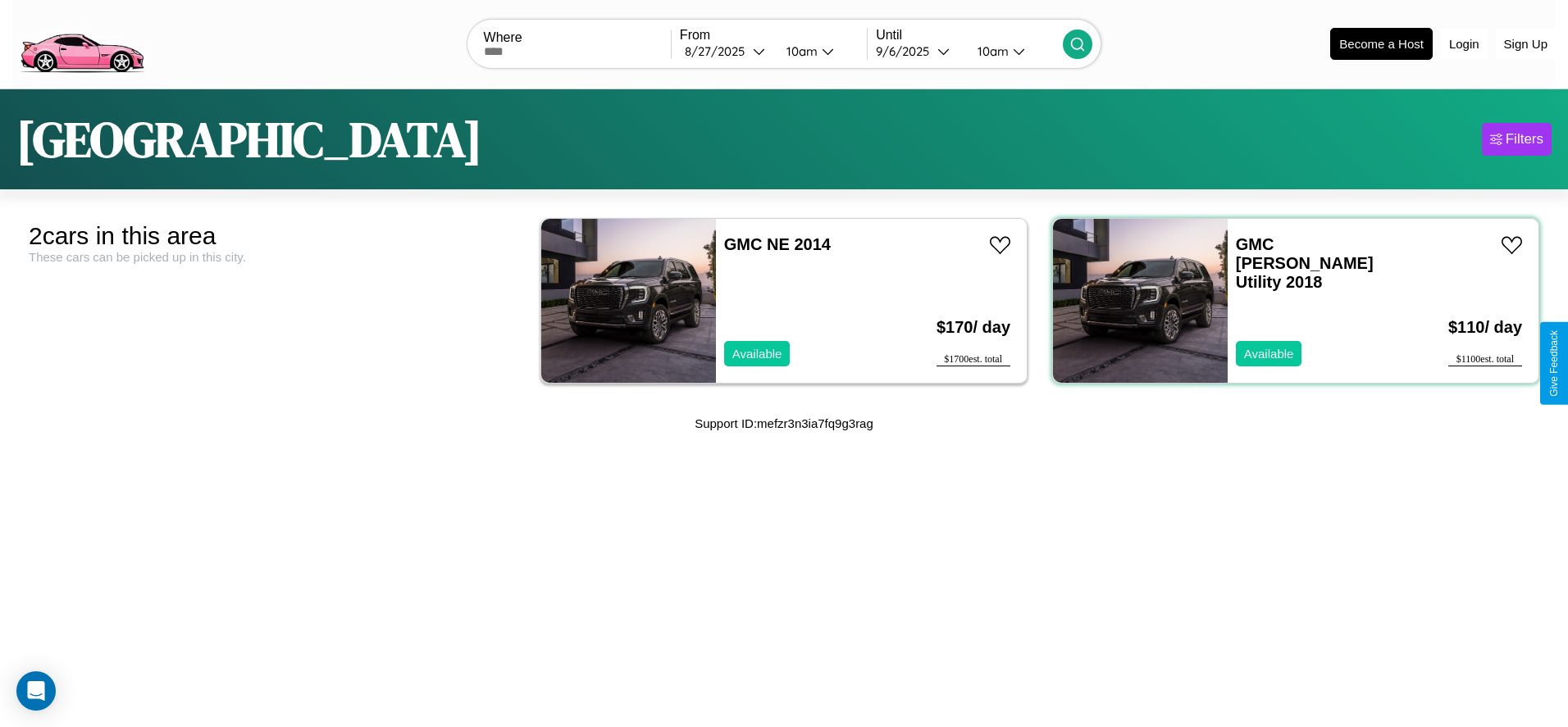
click at [1286, 300] on div "GMC Jimmy Utility 2018 Available" at bounding box center [1323, 301] width 191 height 164
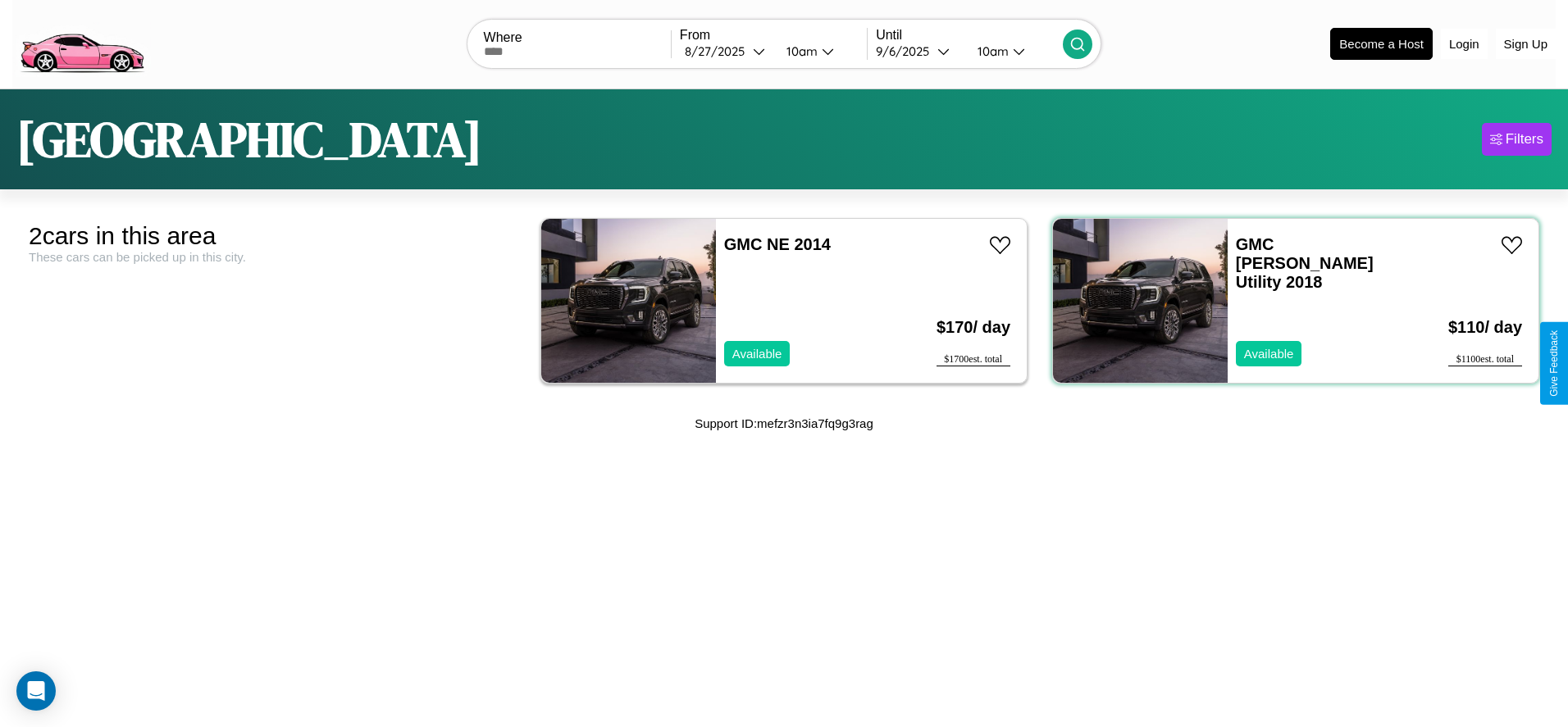
click at [1286, 300] on div "GMC Jimmy Utility 2018 Available" at bounding box center [1323, 301] width 191 height 164
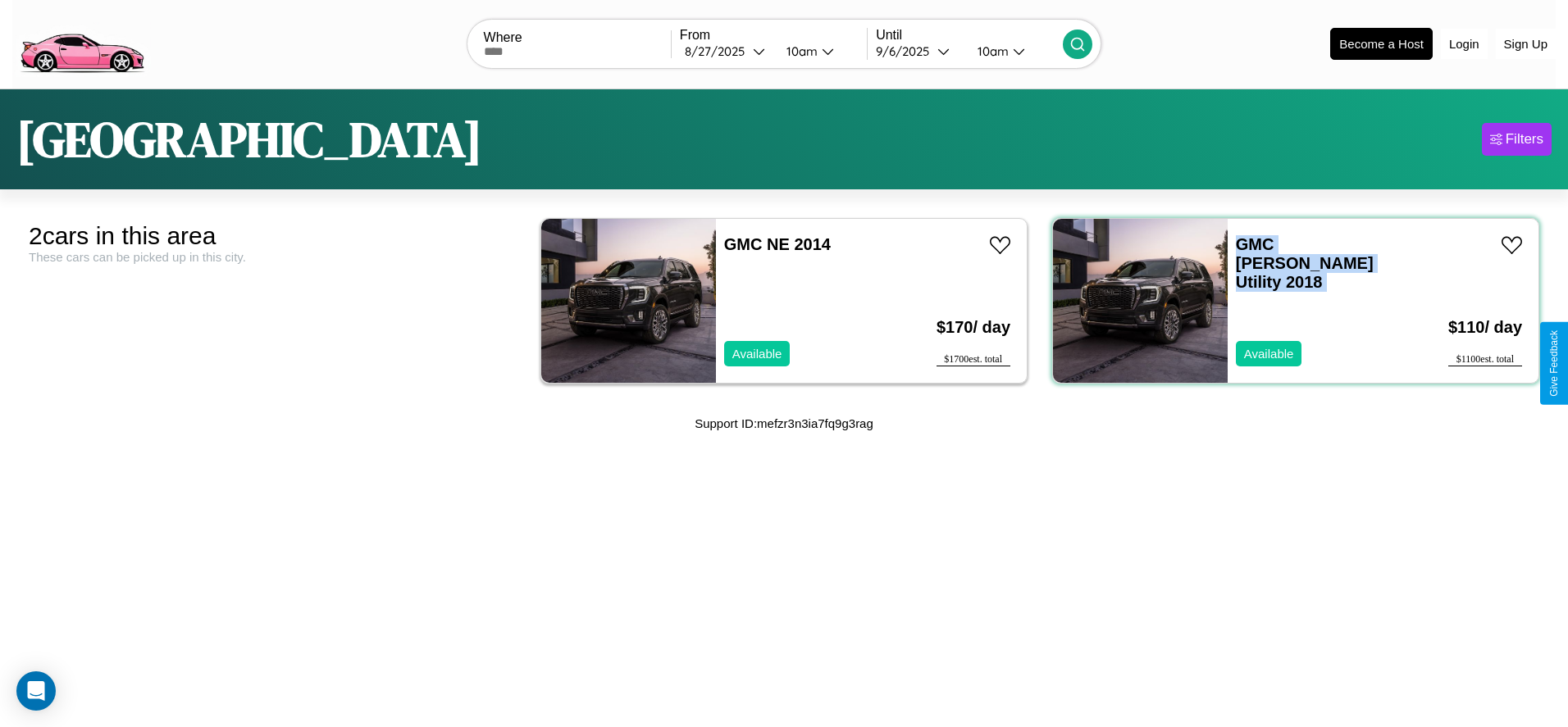
click at [1286, 300] on div "GMC Jimmy Utility 2018 Available" at bounding box center [1323, 301] width 191 height 164
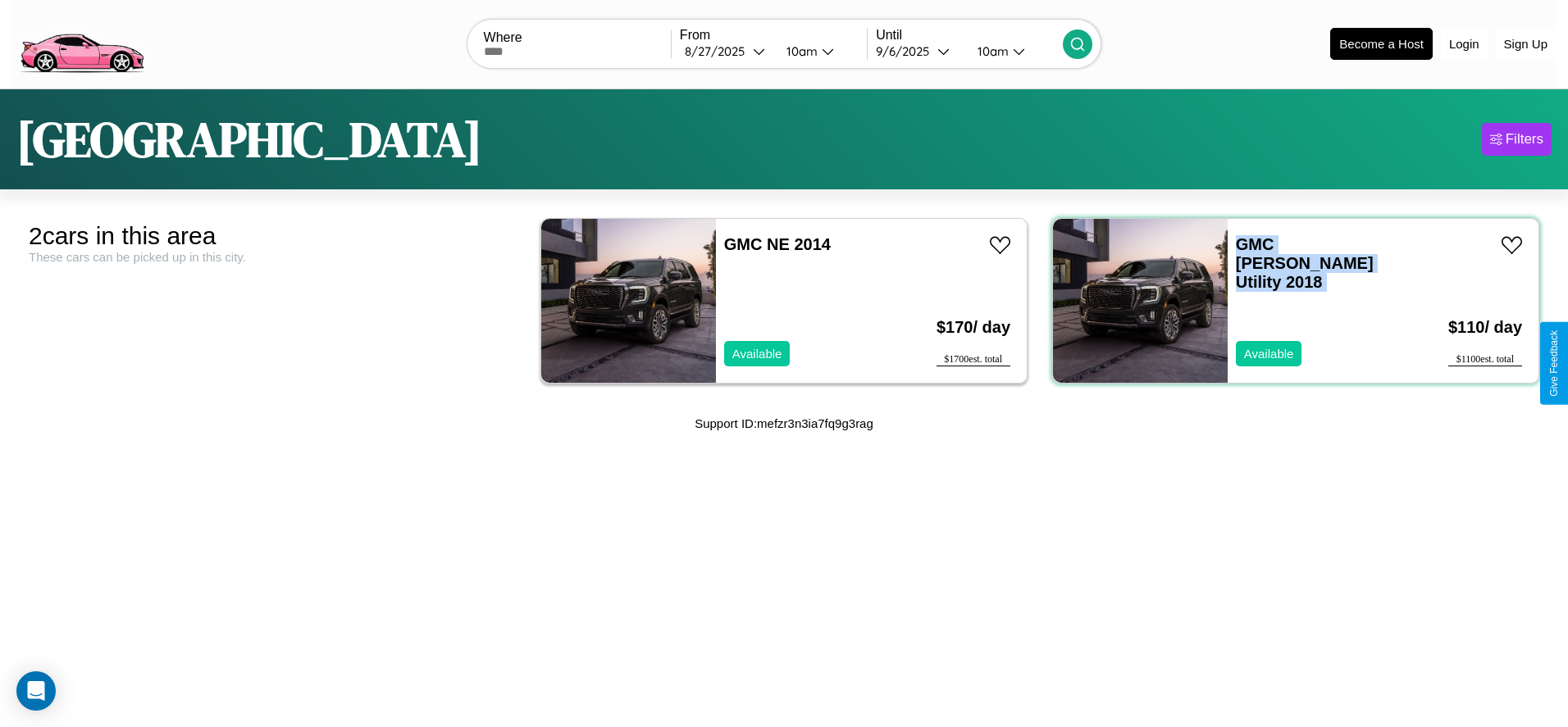
click at [1286, 300] on div "GMC Jimmy Utility 2018 Available" at bounding box center [1323, 301] width 191 height 164
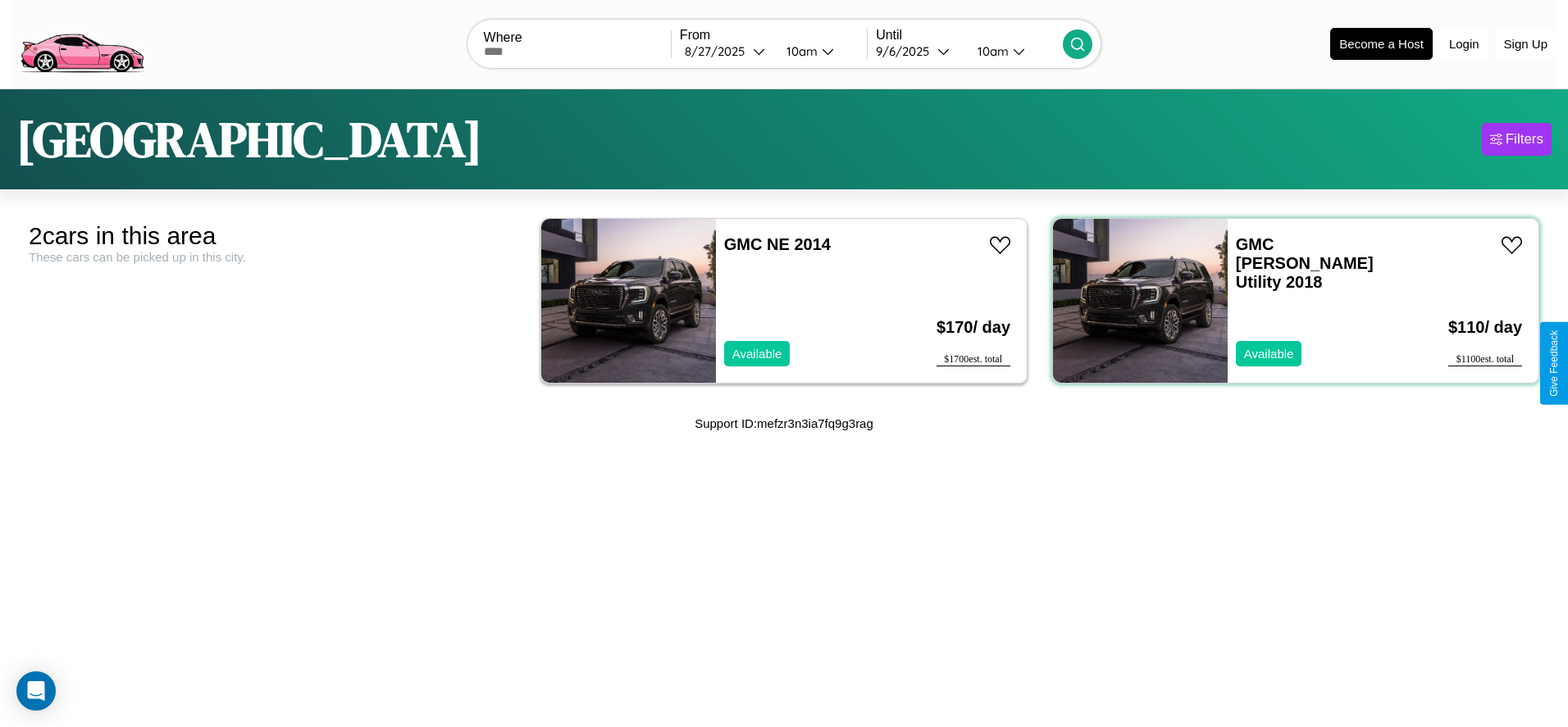
click at [1286, 300] on div "GMC Jimmy Utility 2018 Available" at bounding box center [1323, 301] width 191 height 164
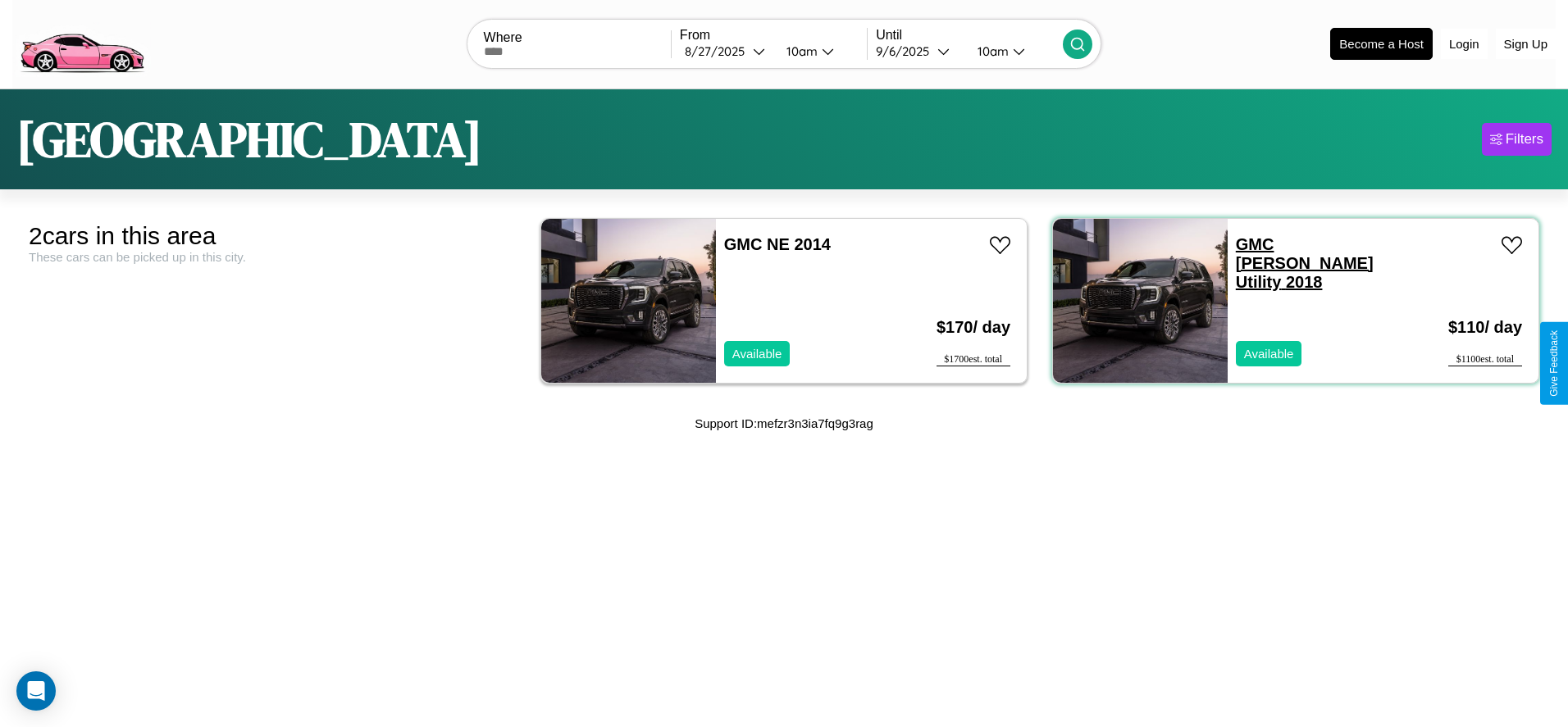
click at [1245, 244] on link "GMC Jimmy Utility 2018" at bounding box center [1305, 262] width 138 height 56
click at [1286, 300] on div "GMC Jimmy Utility 2018 Available" at bounding box center [1323, 301] width 191 height 164
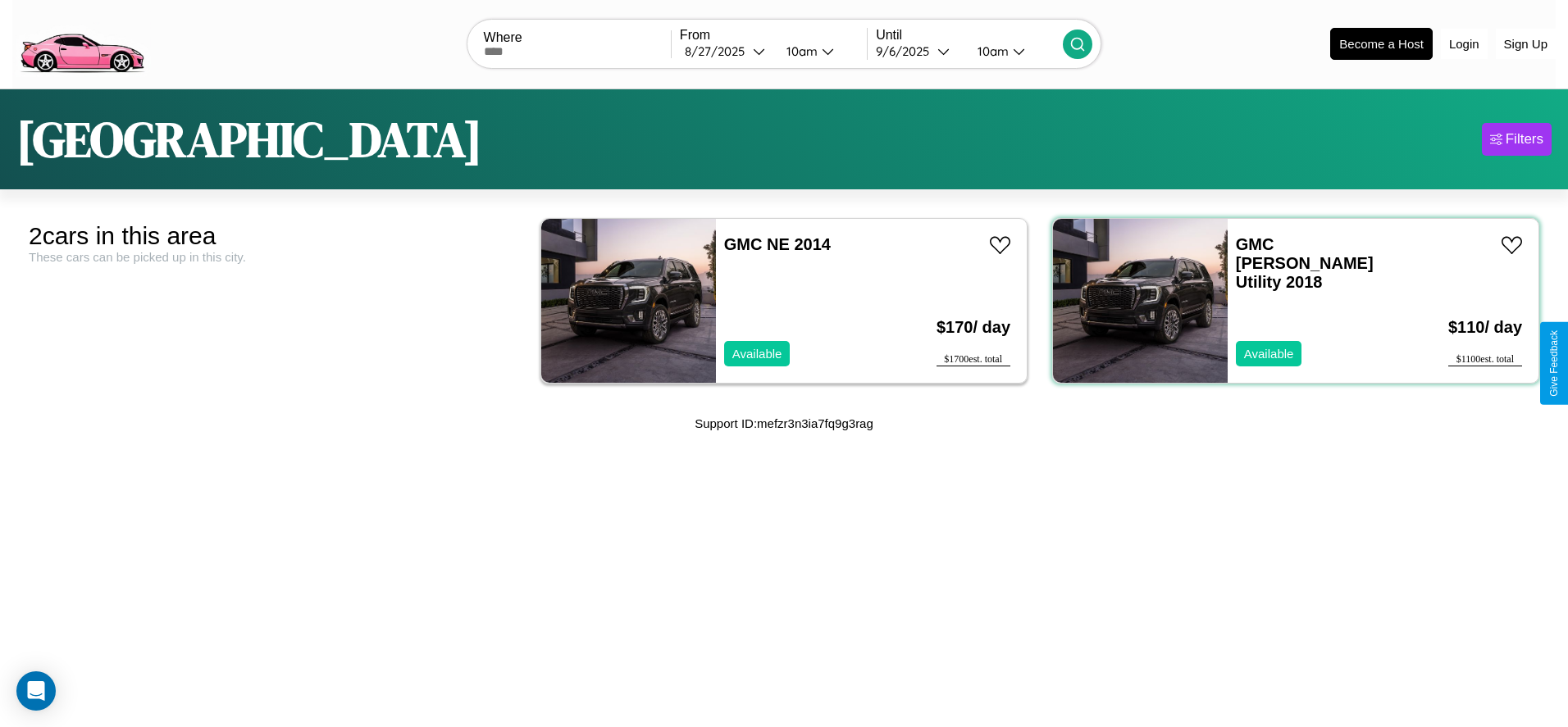
click at [1286, 300] on div "GMC Jimmy Utility 2018 Available" at bounding box center [1323, 301] width 191 height 164
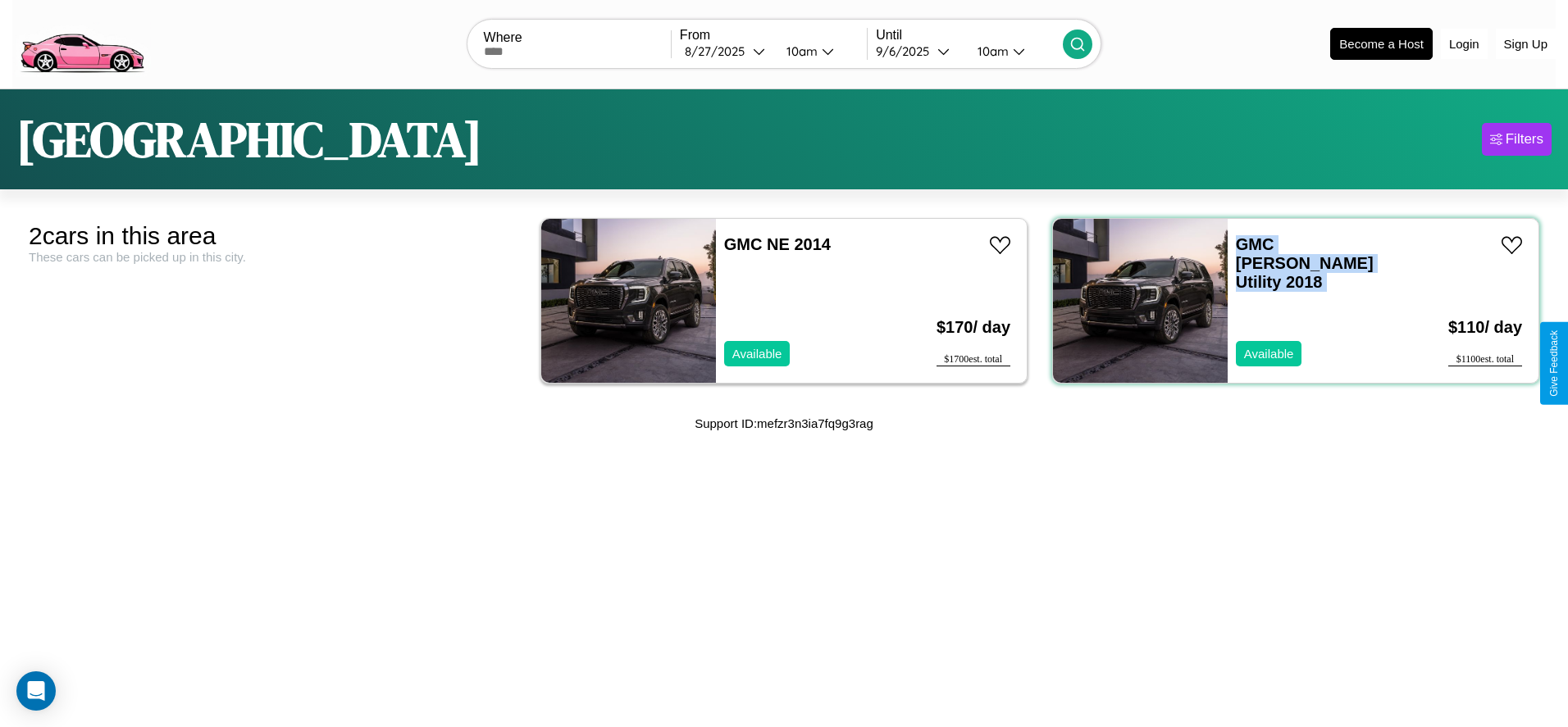
click at [1286, 300] on div "GMC Jimmy Utility 2018 Available" at bounding box center [1323, 301] width 191 height 164
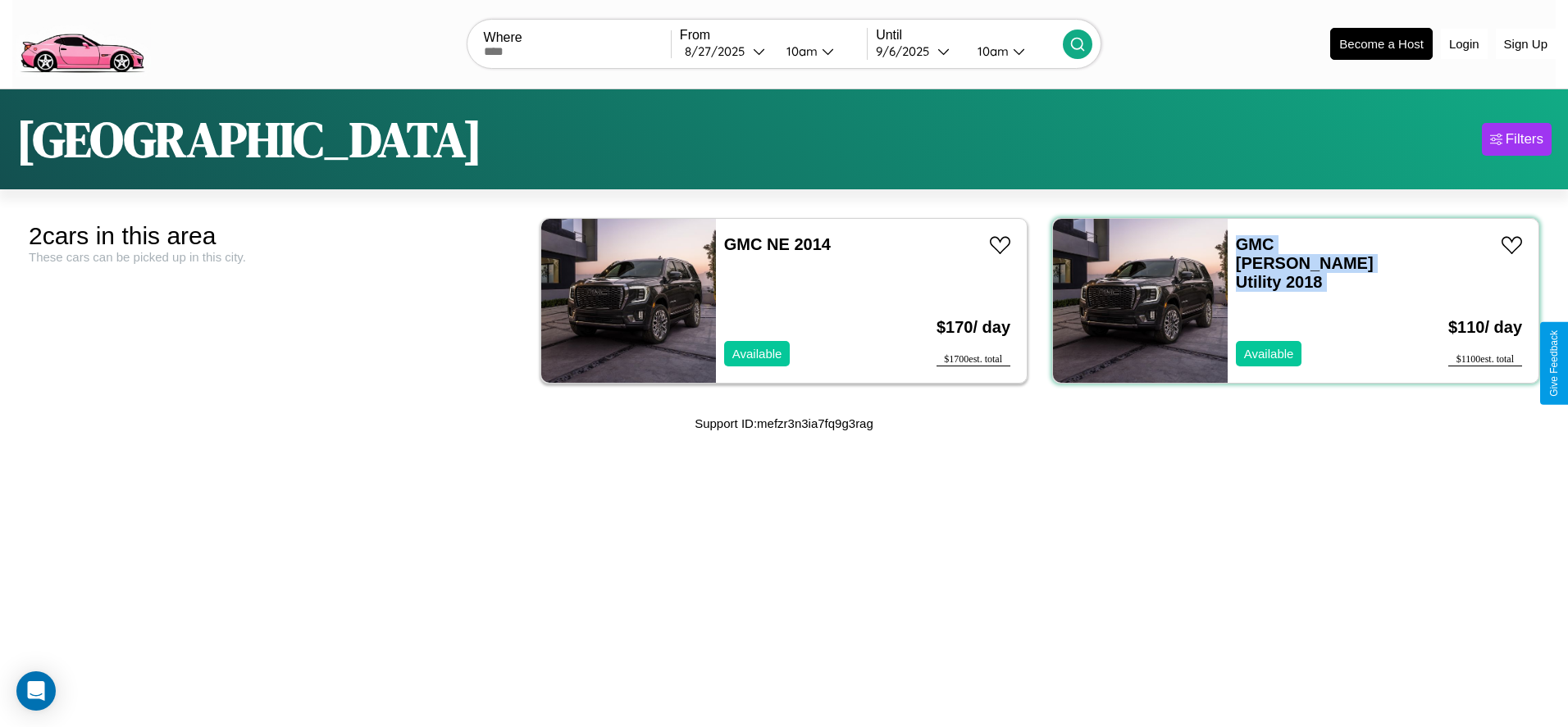
click at [1286, 300] on div "GMC Jimmy Utility 2018 Available" at bounding box center [1323, 301] width 191 height 164
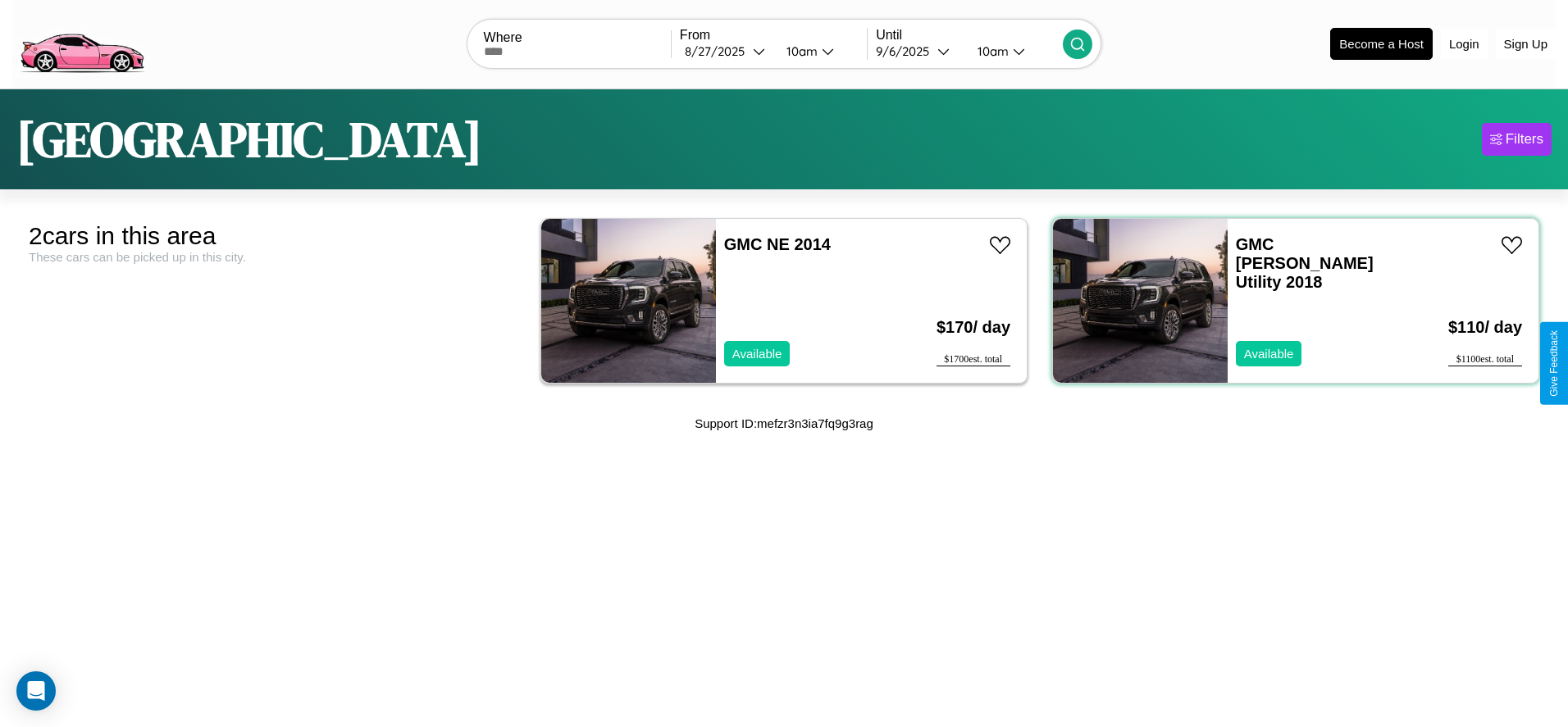
click at [1286, 300] on div "GMC Jimmy Utility 2018 Available" at bounding box center [1323, 301] width 191 height 164
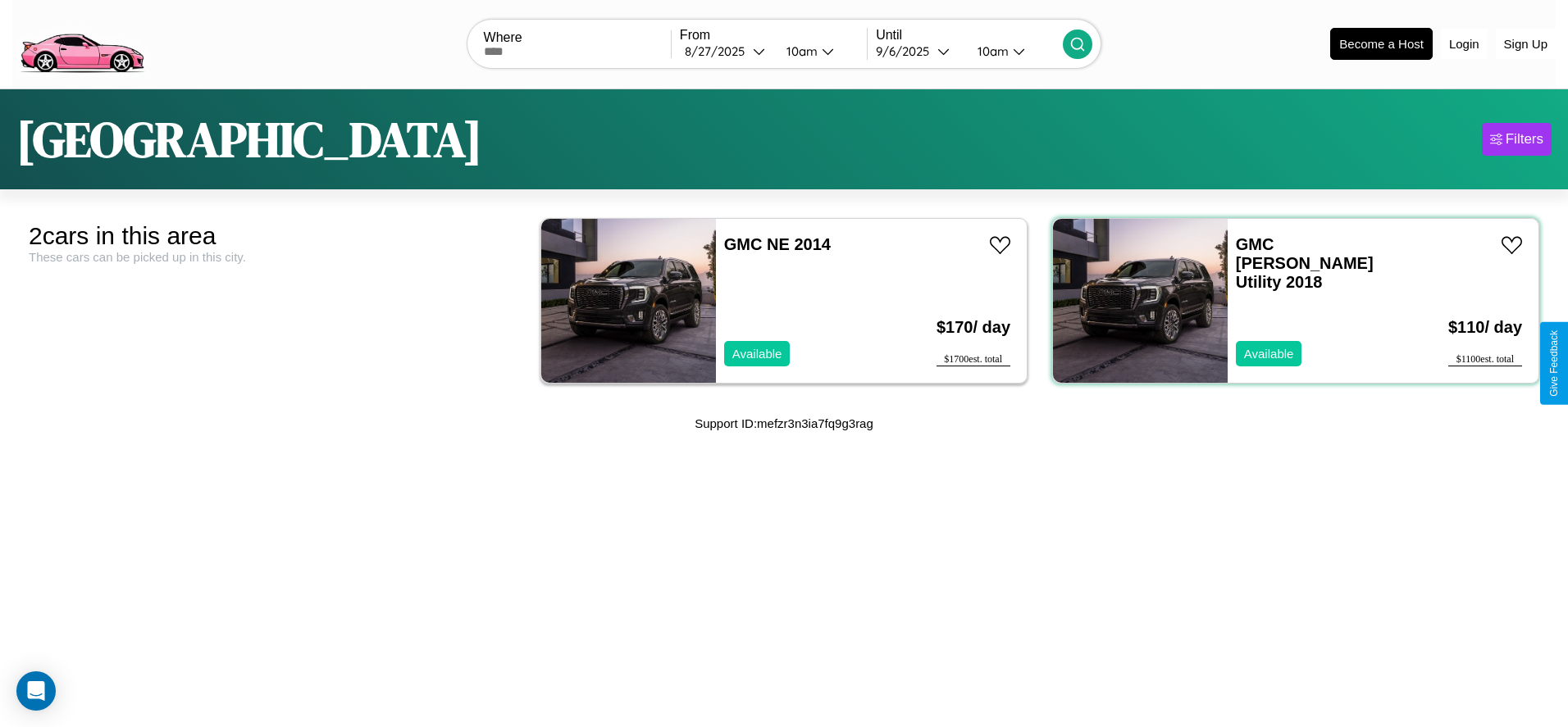
click at [1286, 300] on div "GMC Jimmy Utility 2018 Available" at bounding box center [1323, 301] width 191 height 164
click at [1245, 244] on link "GMC Jimmy Utility 2018" at bounding box center [1305, 262] width 138 height 56
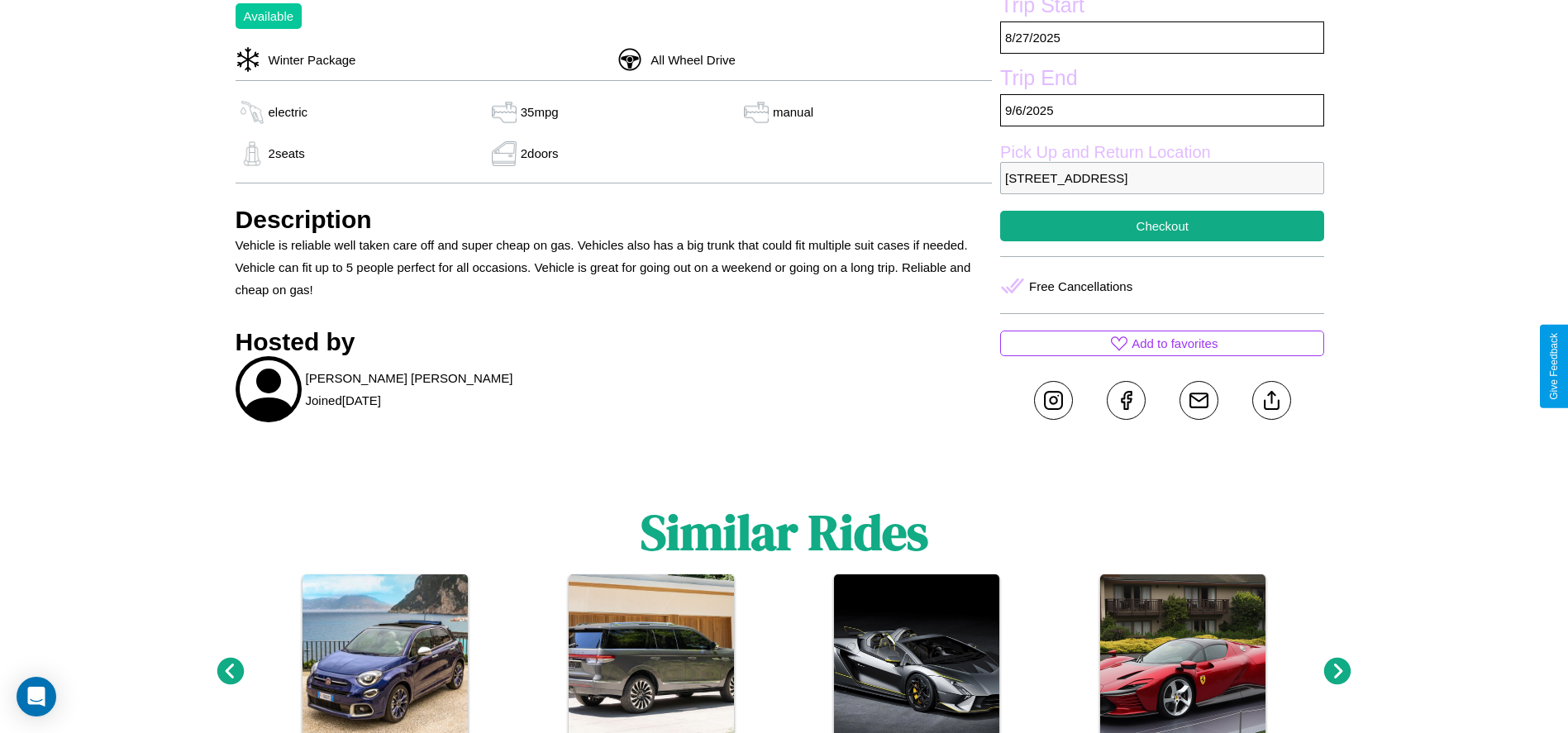
scroll to position [581, 0]
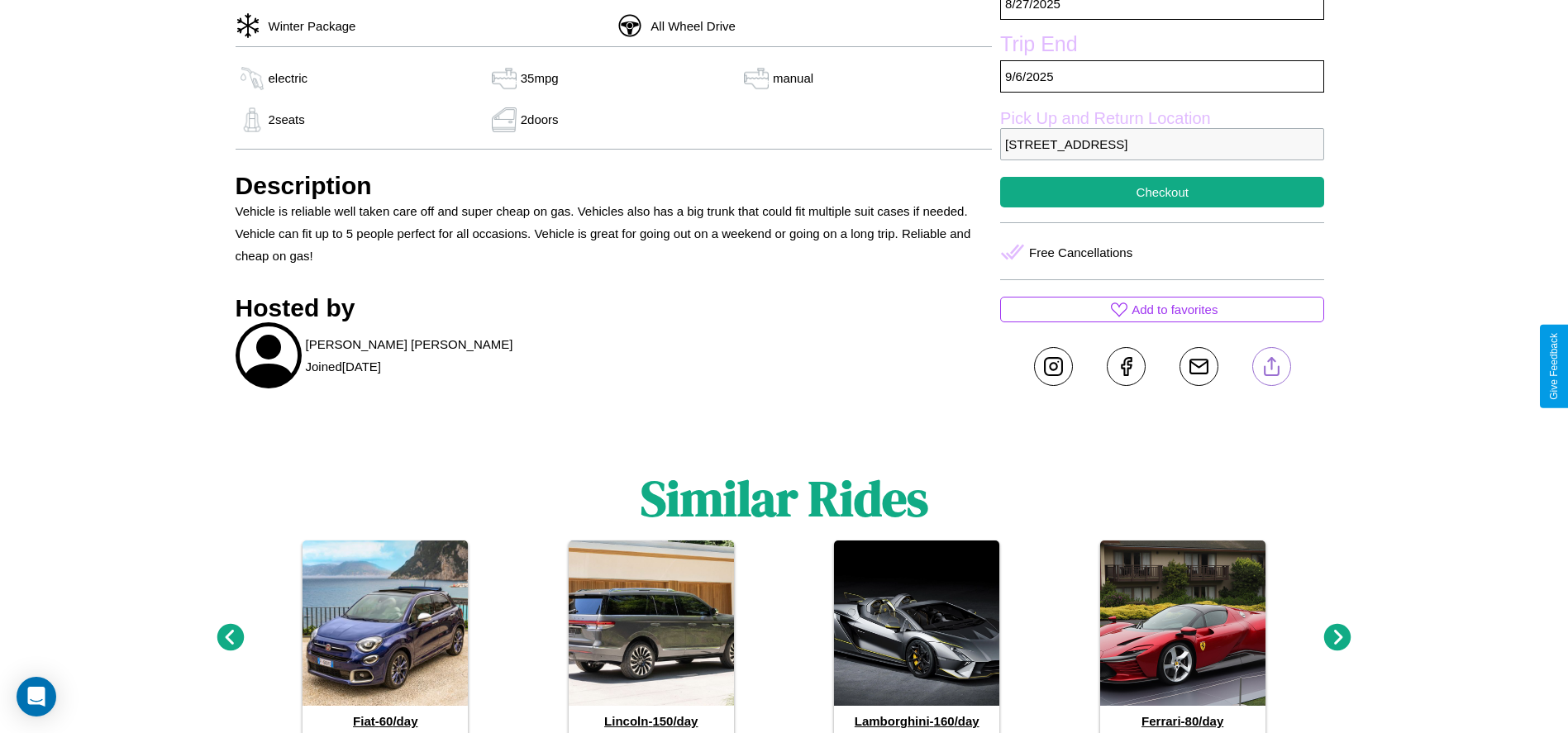
click at [1272, 366] on line at bounding box center [1272, 364] width 0 height 11
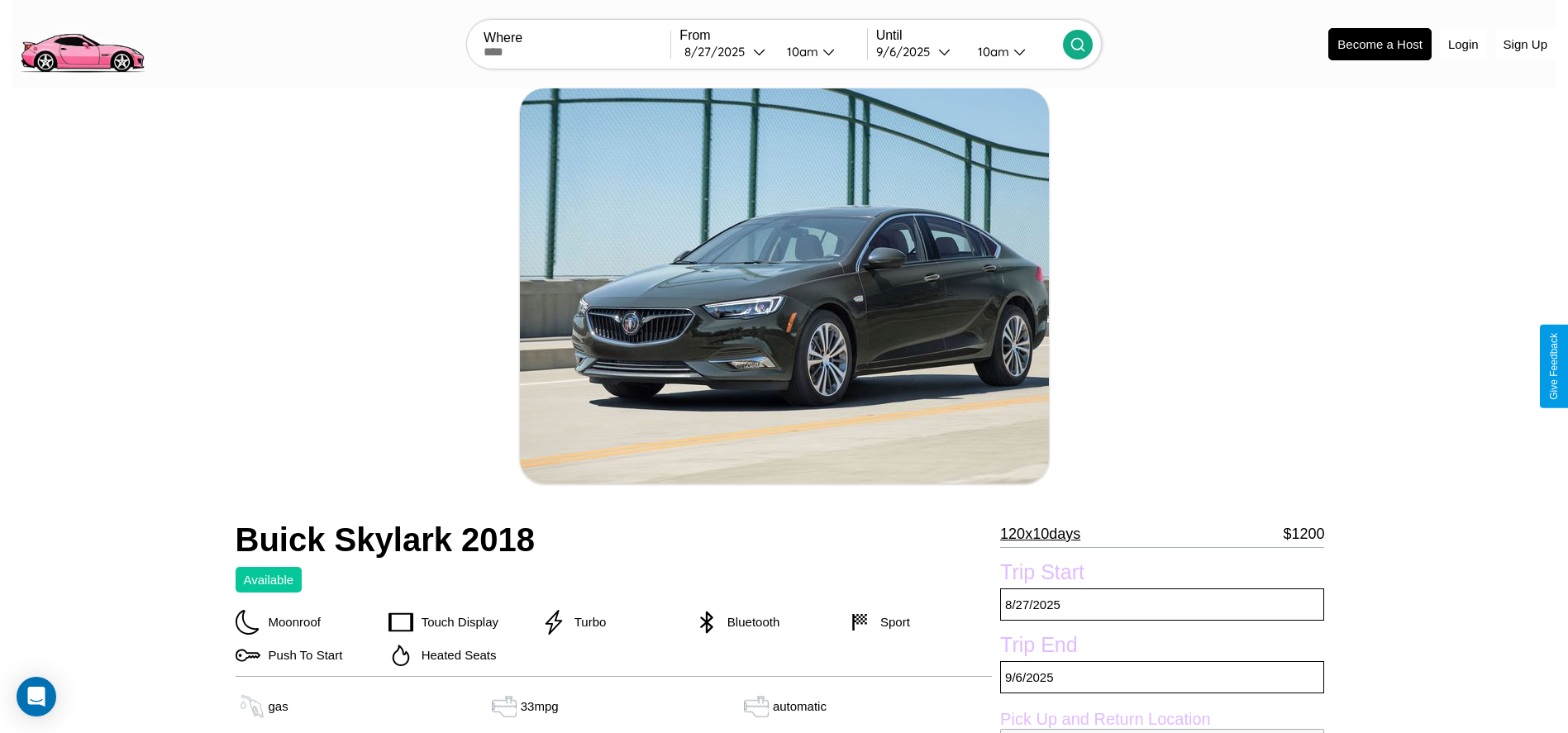
scroll to position [168, 0]
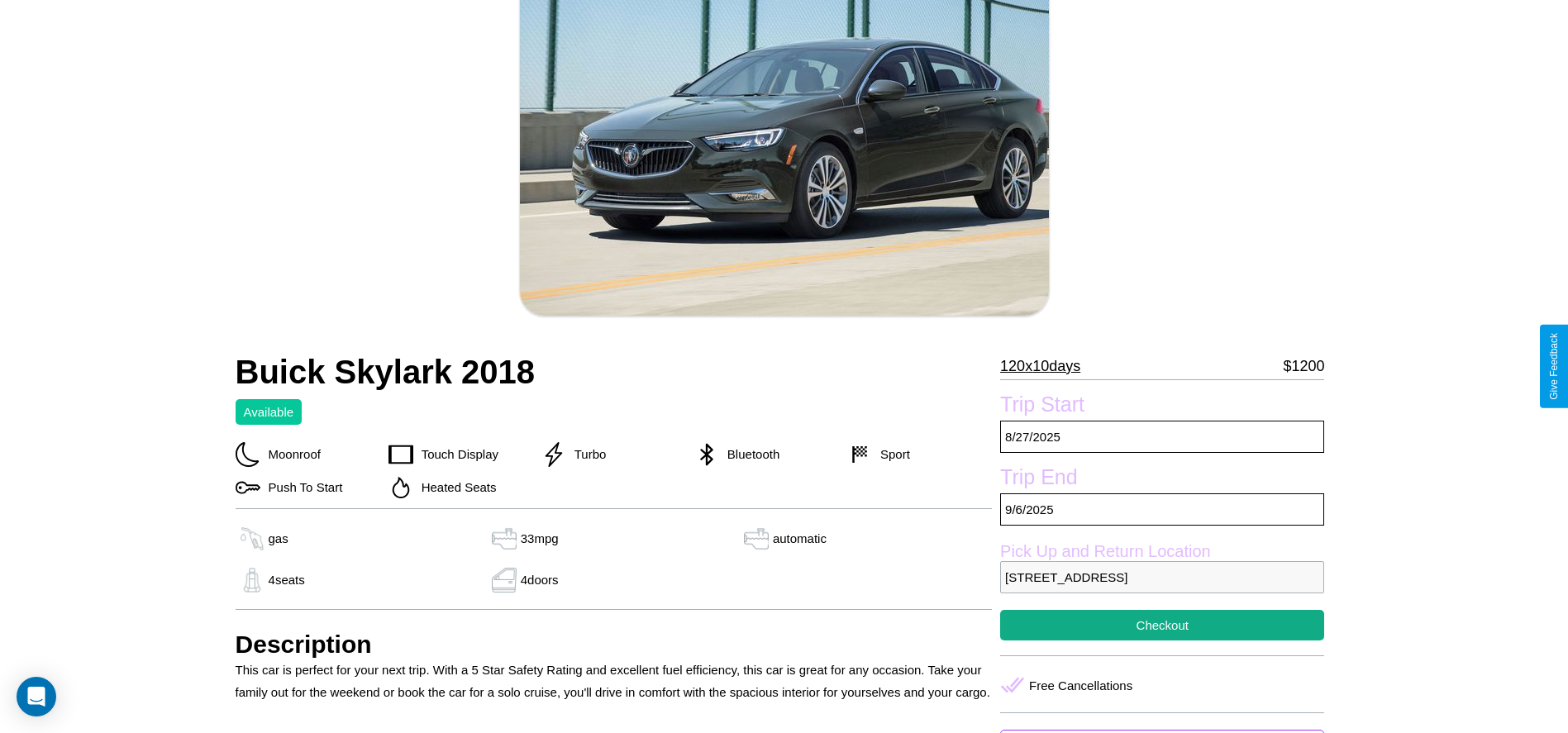
click at [1046, 366] on p "120 x 10 days" at bounding box center [1041, 366] width 80 height 27
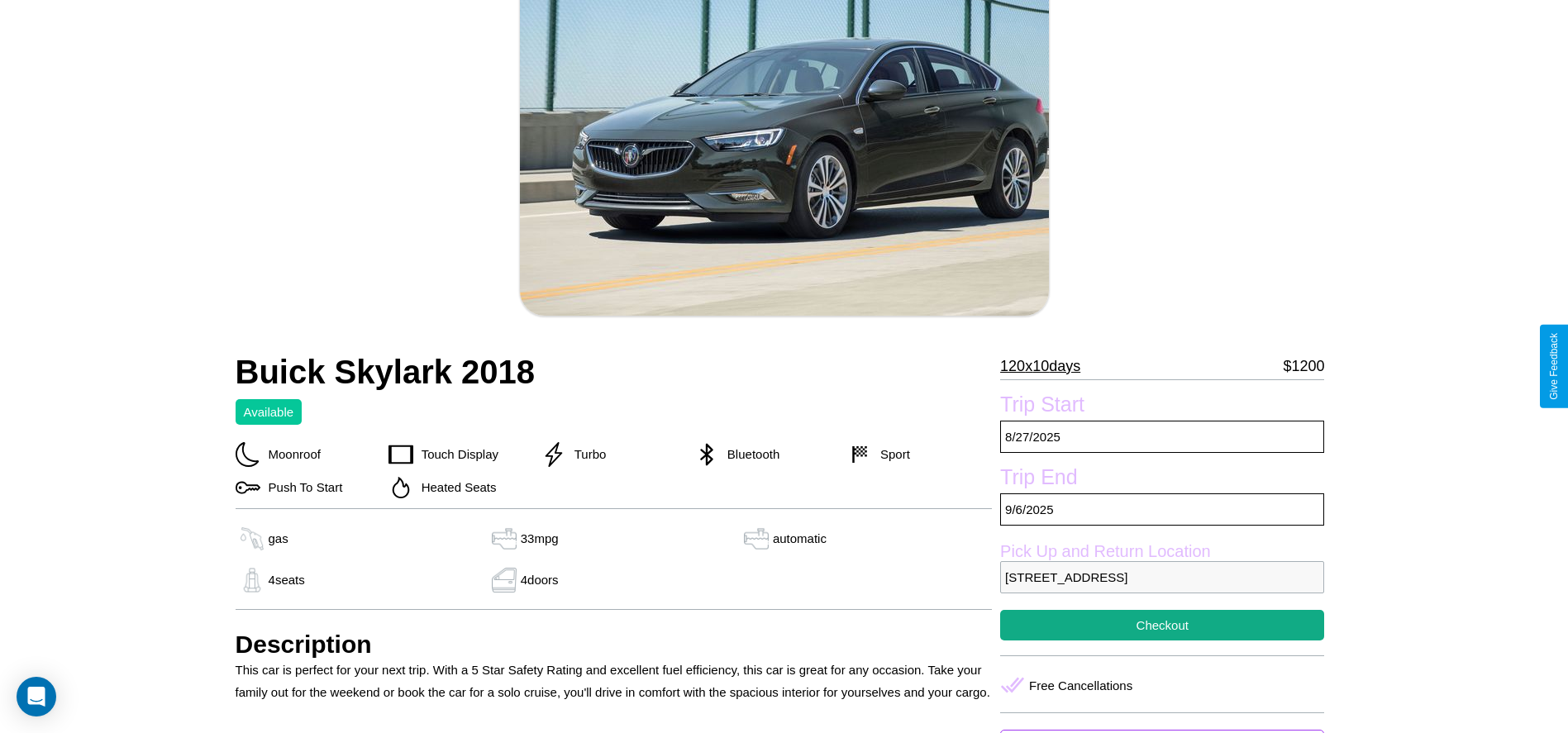
click at [1046, 366] on p "120 x 10 days" at bounding box center [1041, 366] width 80 height 27
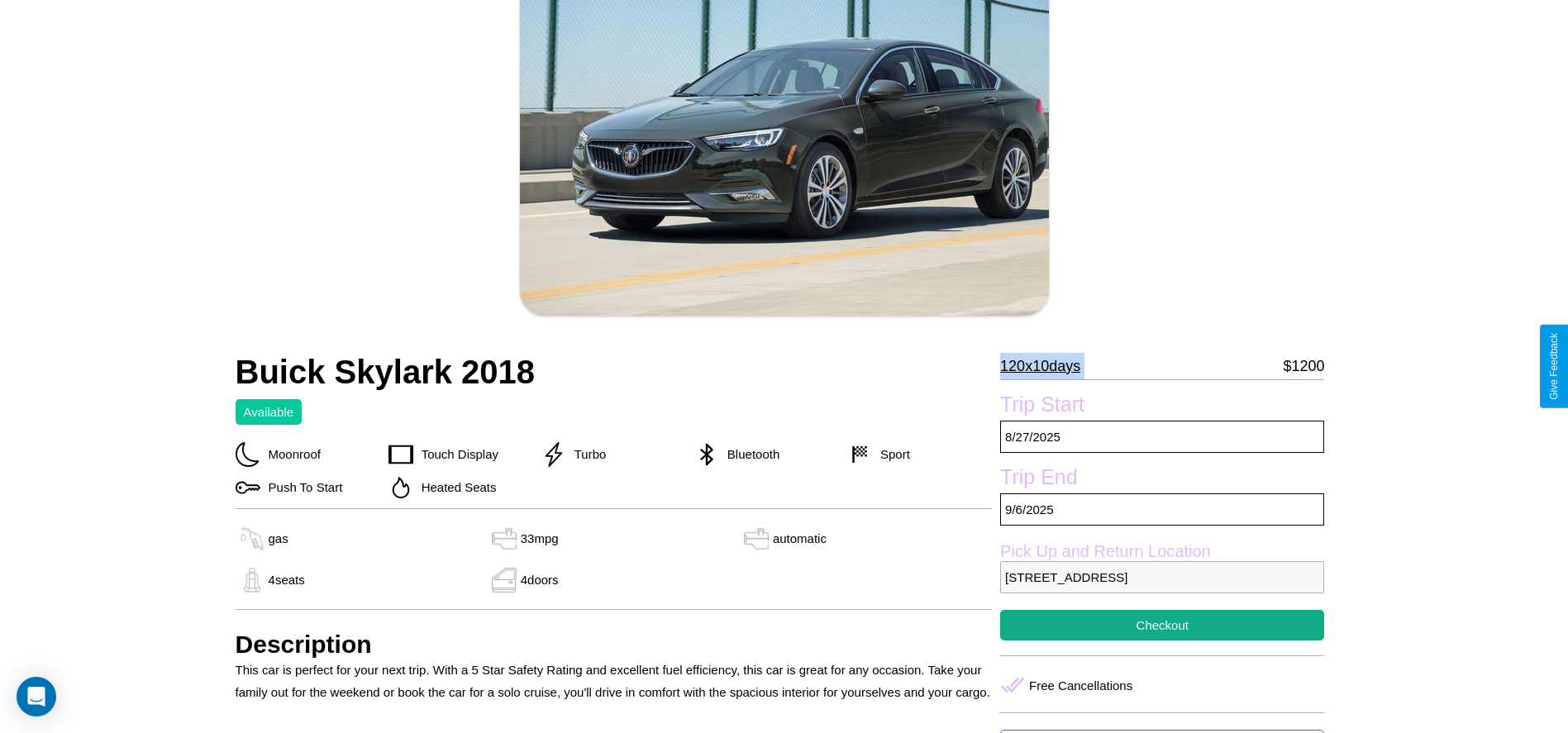
click at [1046, 366] on p "120 x 10 days" at bounding box center [1041, 366] width 80 height 27
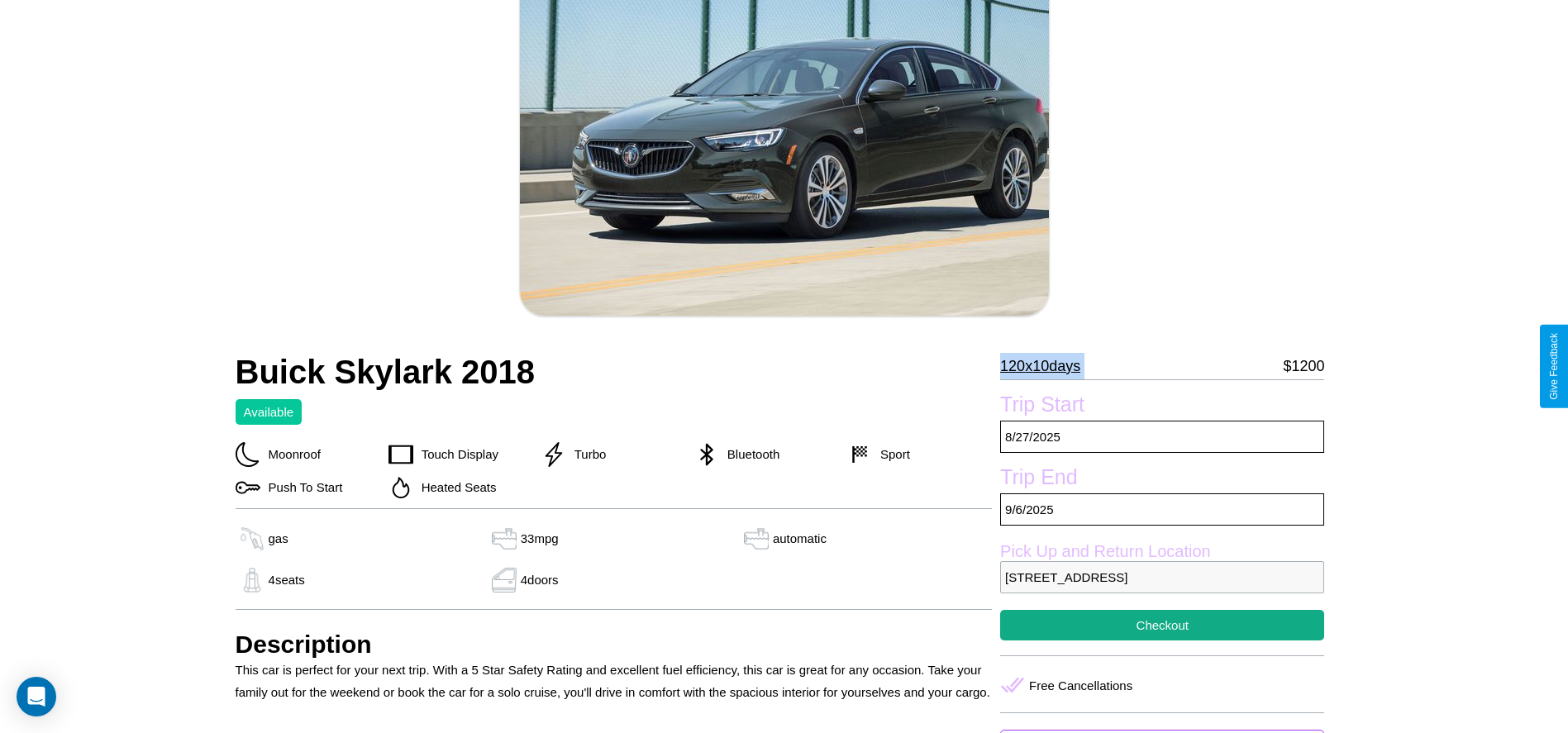
click at [1046, 366] on p "120 x 10 days" at bounding box center [1041, 366] width 80 height 27
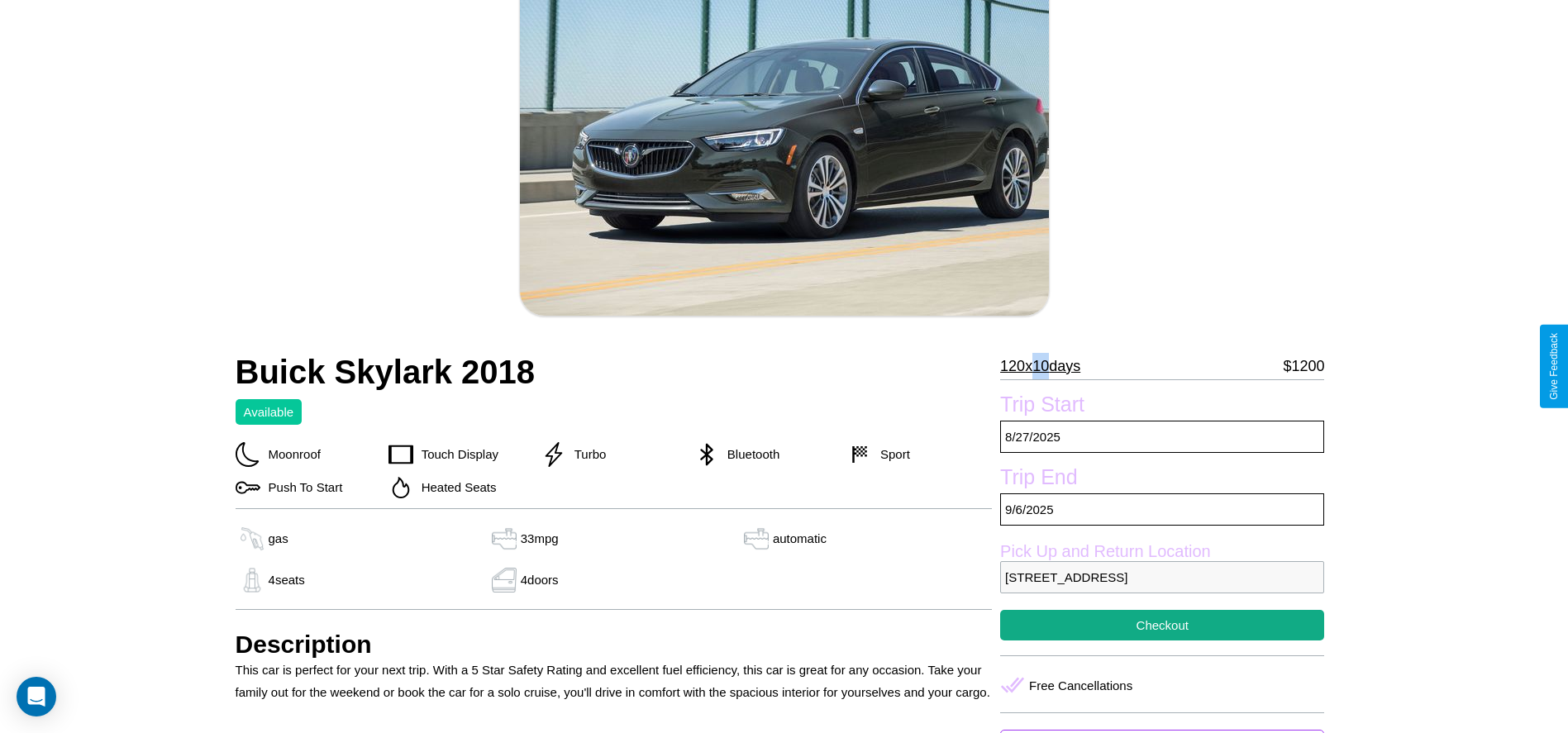
click at [1046, 366] on p "120 x 10 days" at bounding box center [1041, 366] width 80 height 27
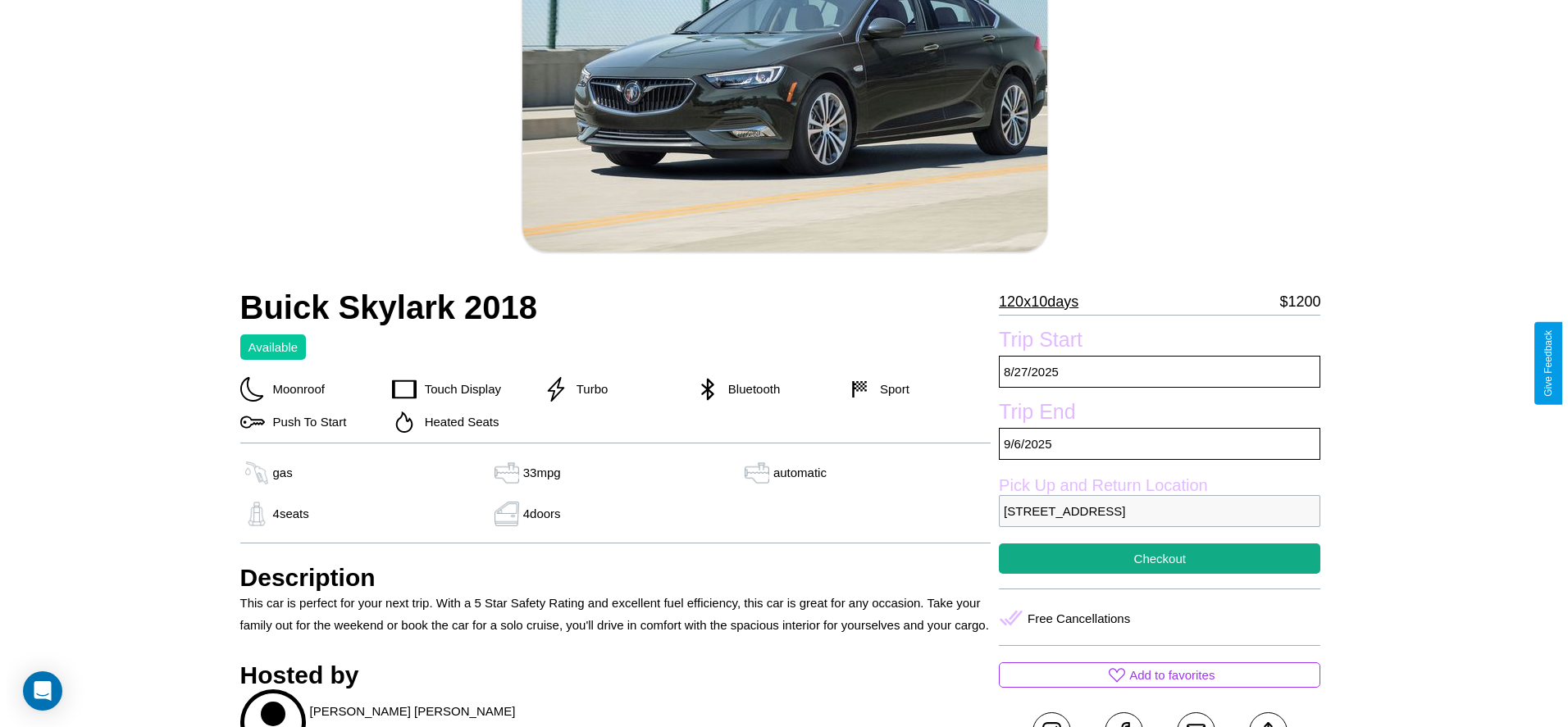
scroll to position [236, 0]
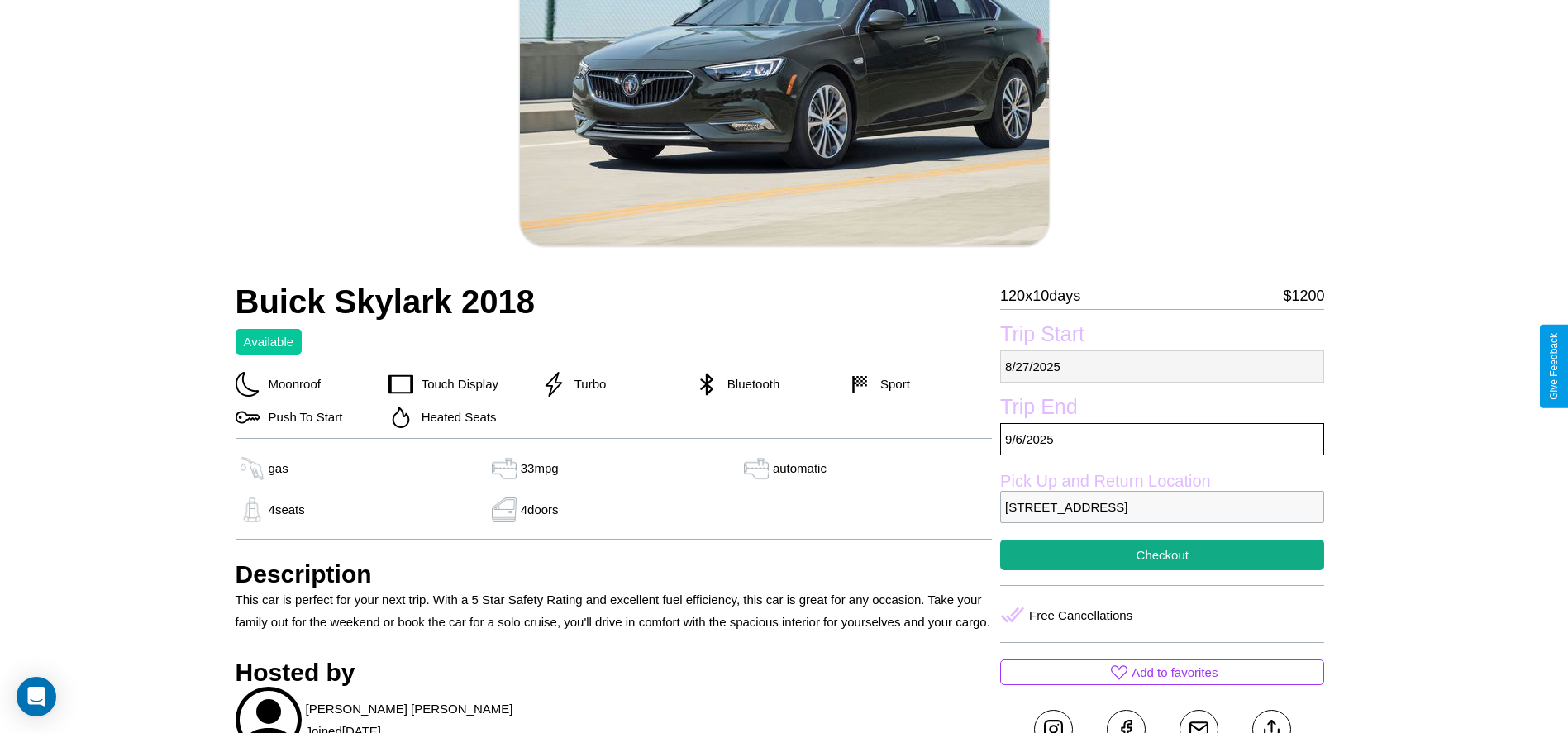
click at [1162, 366] on p "8 / 27 / 2025" at bounding box center [1162, 366] width 324 height 32
select select "*"
select select "****"
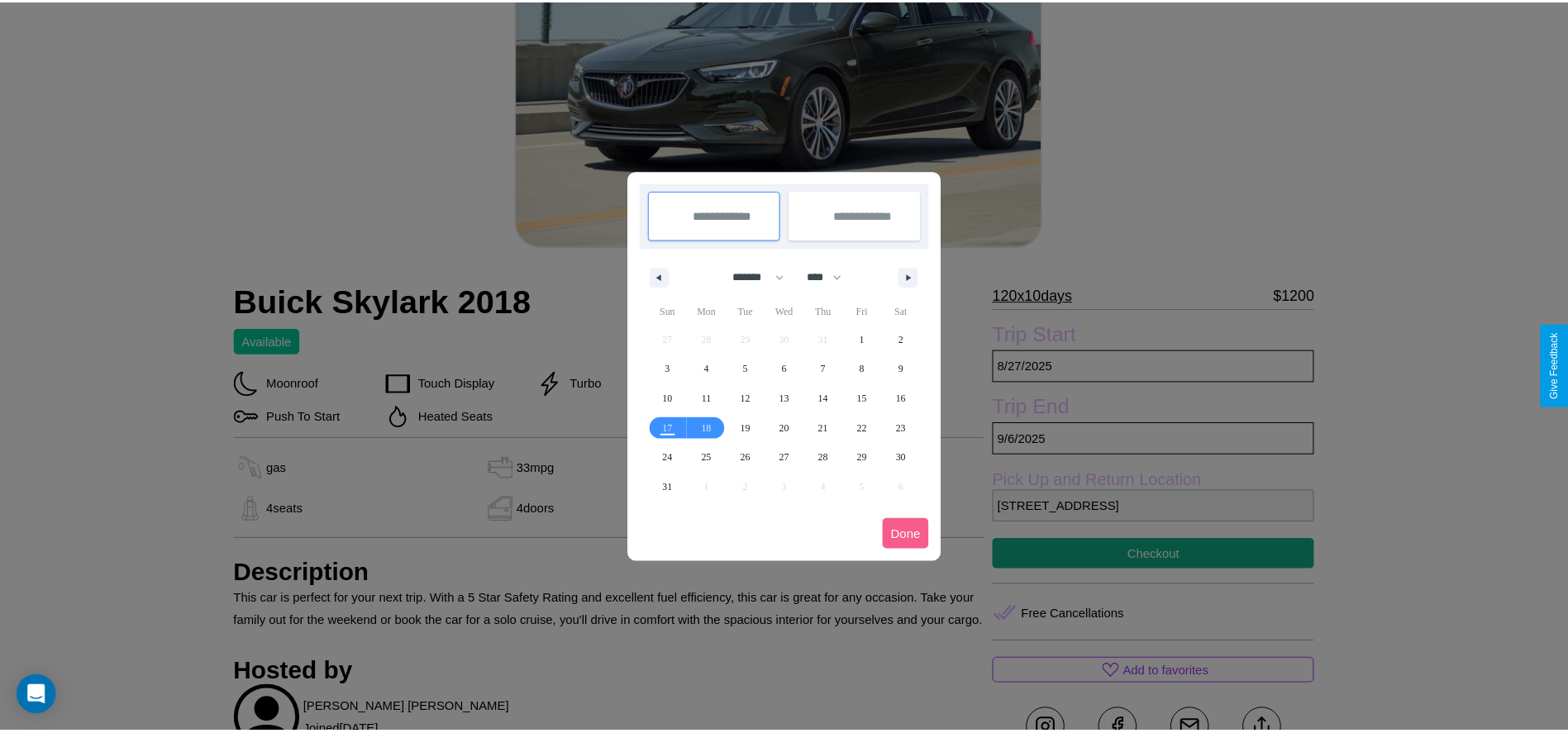
scroll to position [0, 0]
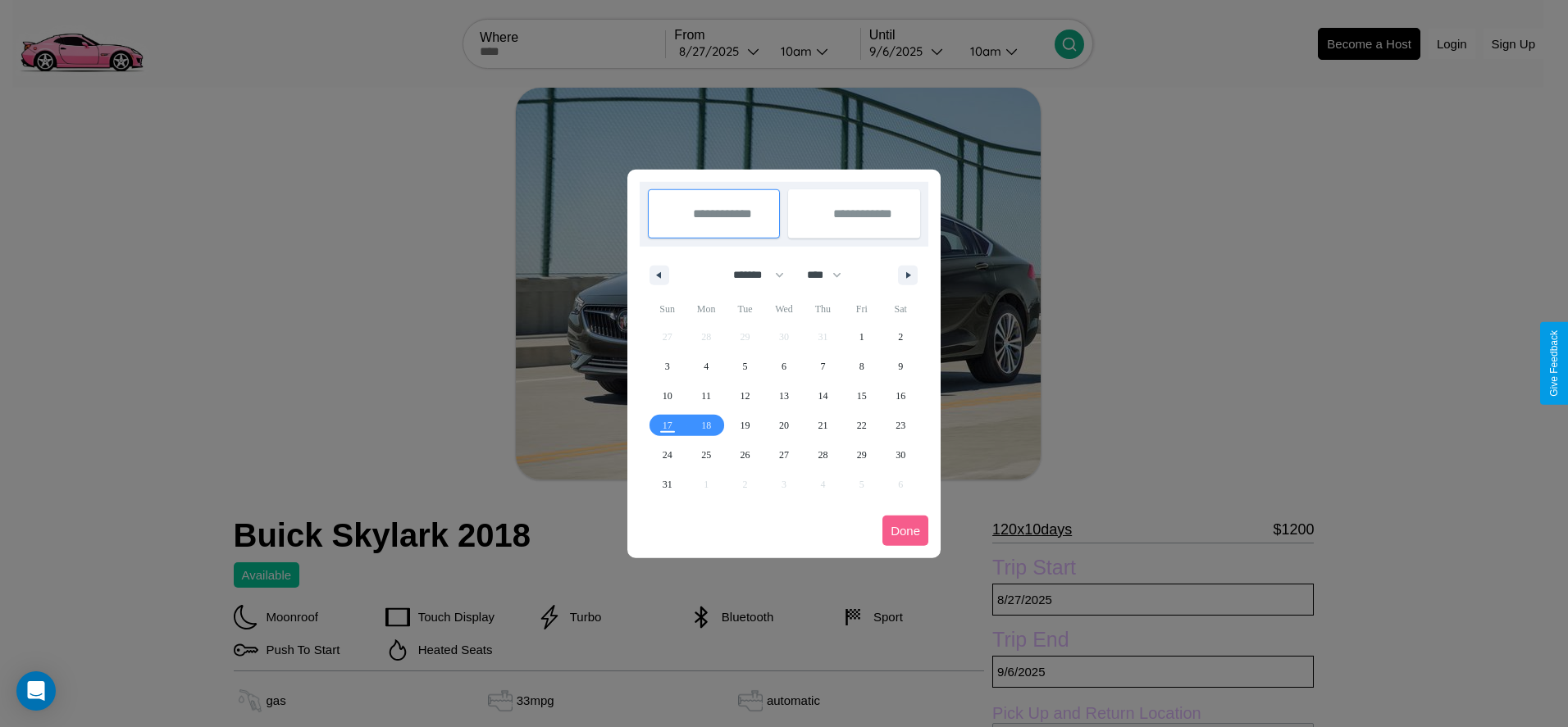
click at [720, 51] on div at bounding box center [784, 364] width 1568 height 727
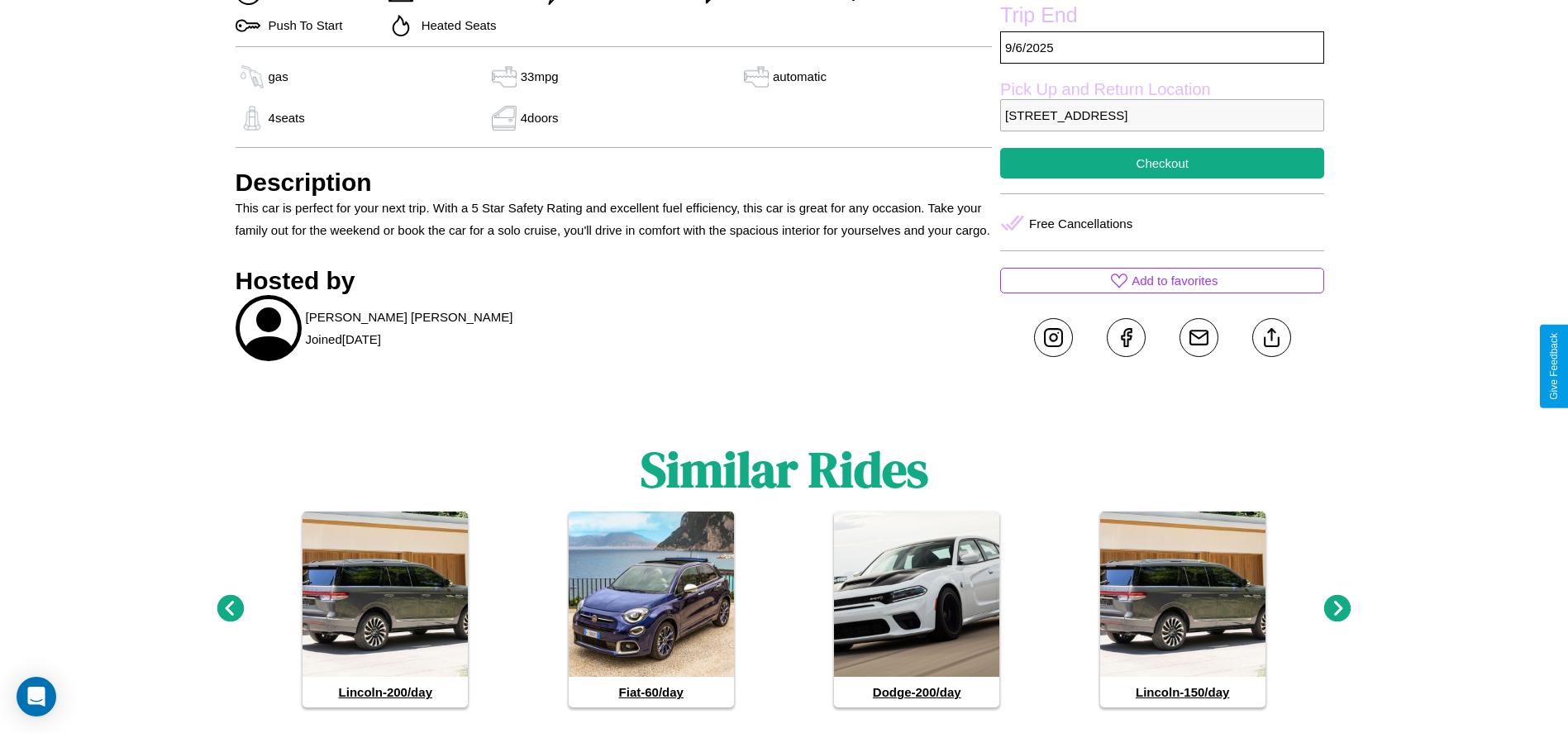
scroll to position [660, 0]
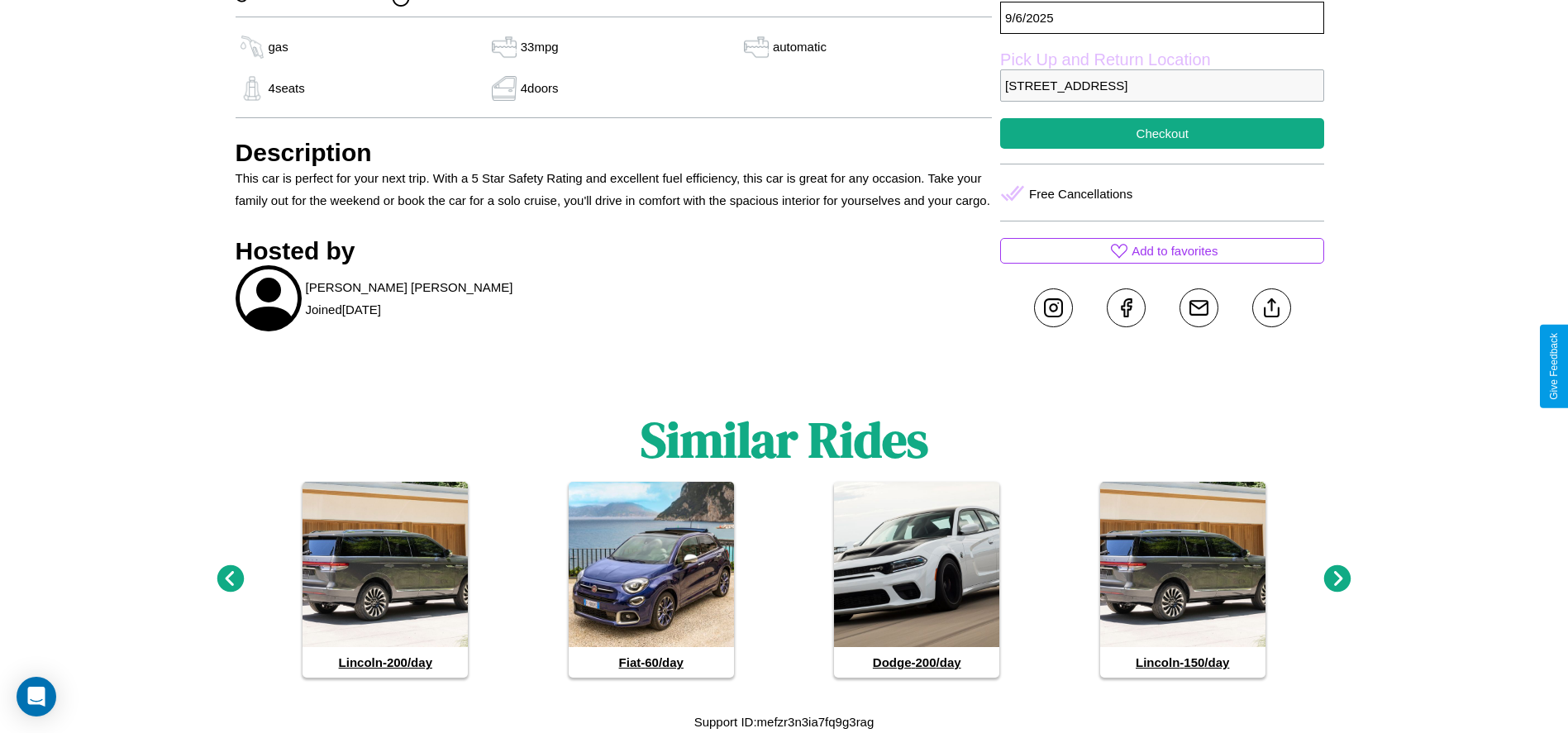
click at [1338, 580] on icon at bounding box center [1338, 579] width 28 height 28
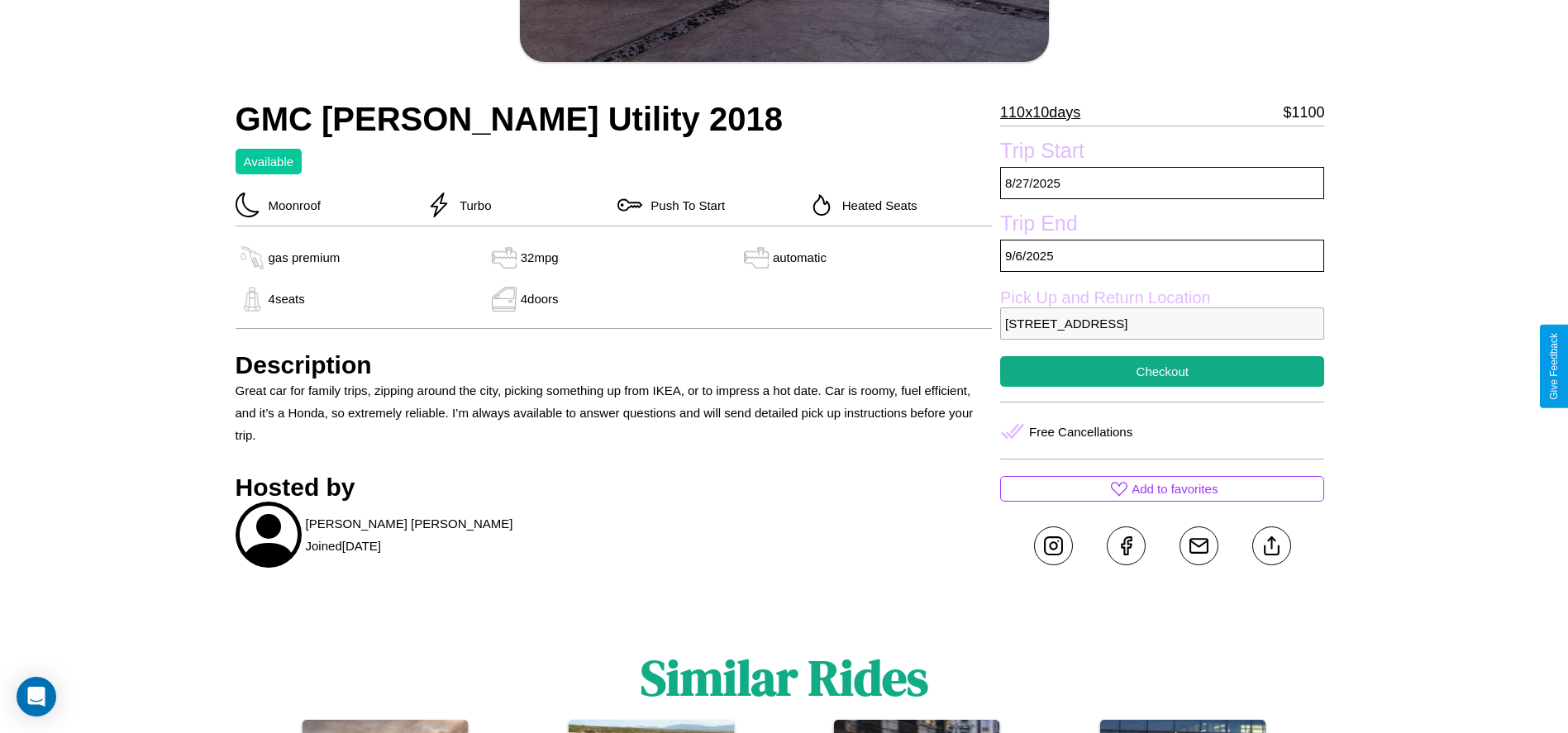
scroll to position [427, 0]
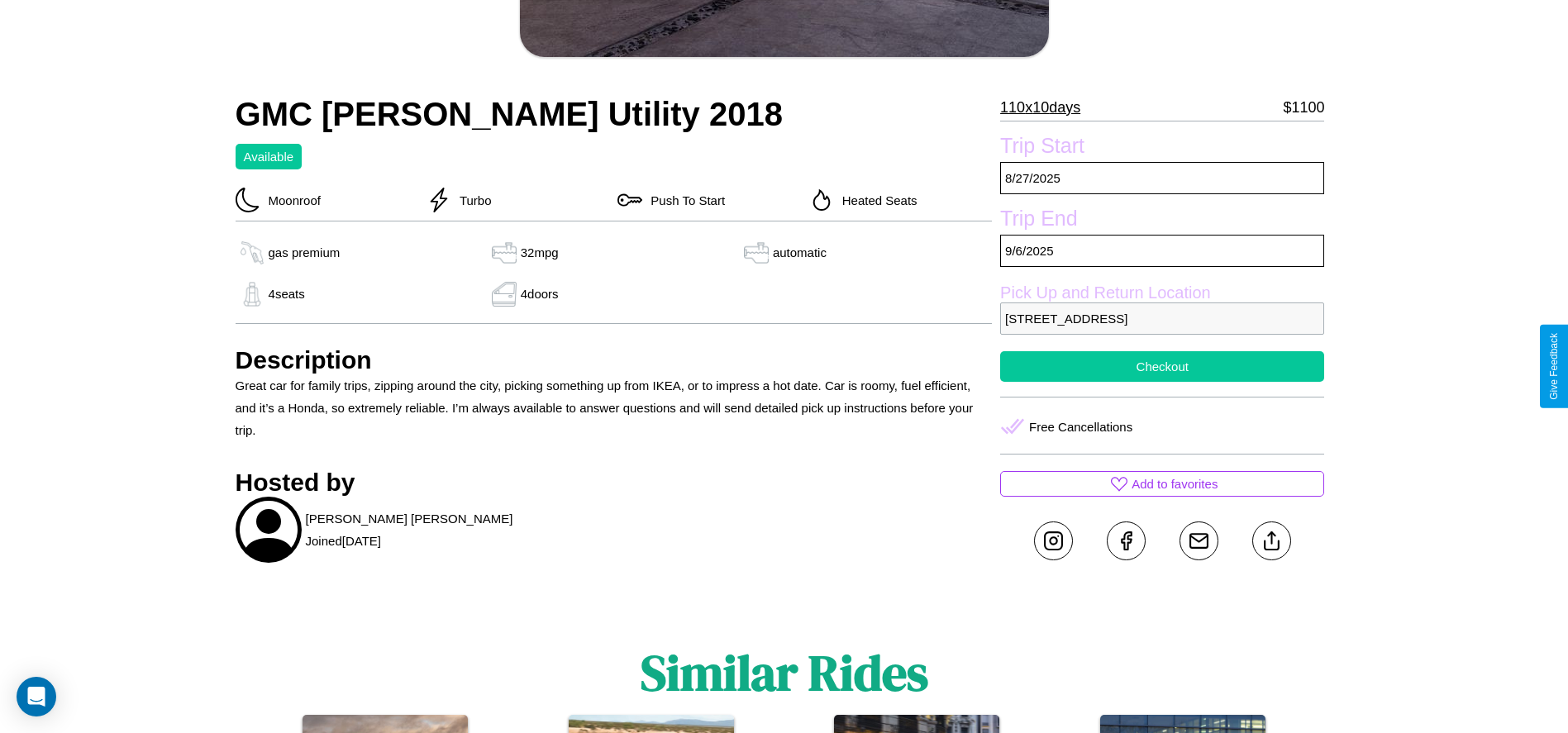
click at [1162, 366] on button "Checkout" at bounding box center [1162, 366] width 324 height 30
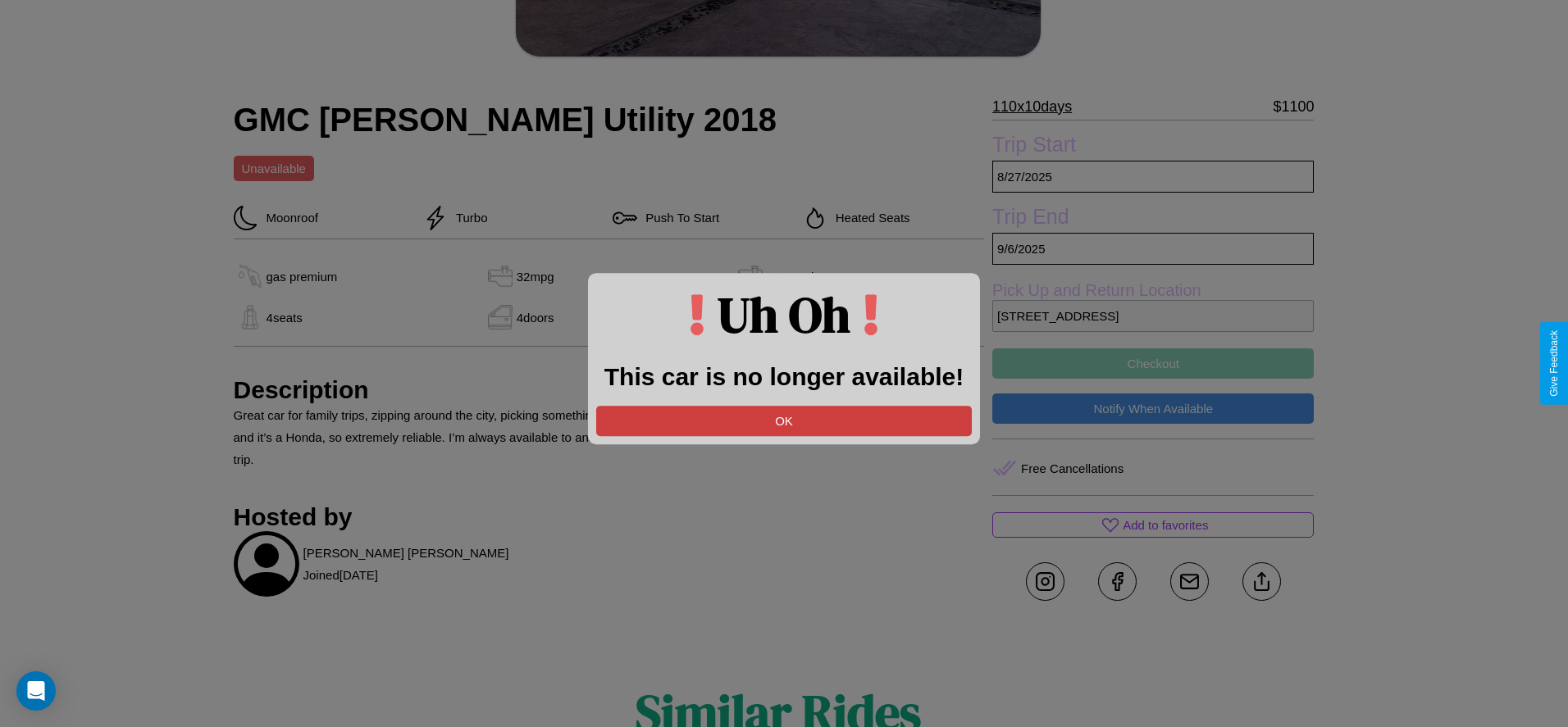
click at [784, 421] on button "OK" at bounding box center [784, 421] width 376 height 30
